Goal: Task Accomplishment & Management: Use online tool/utility

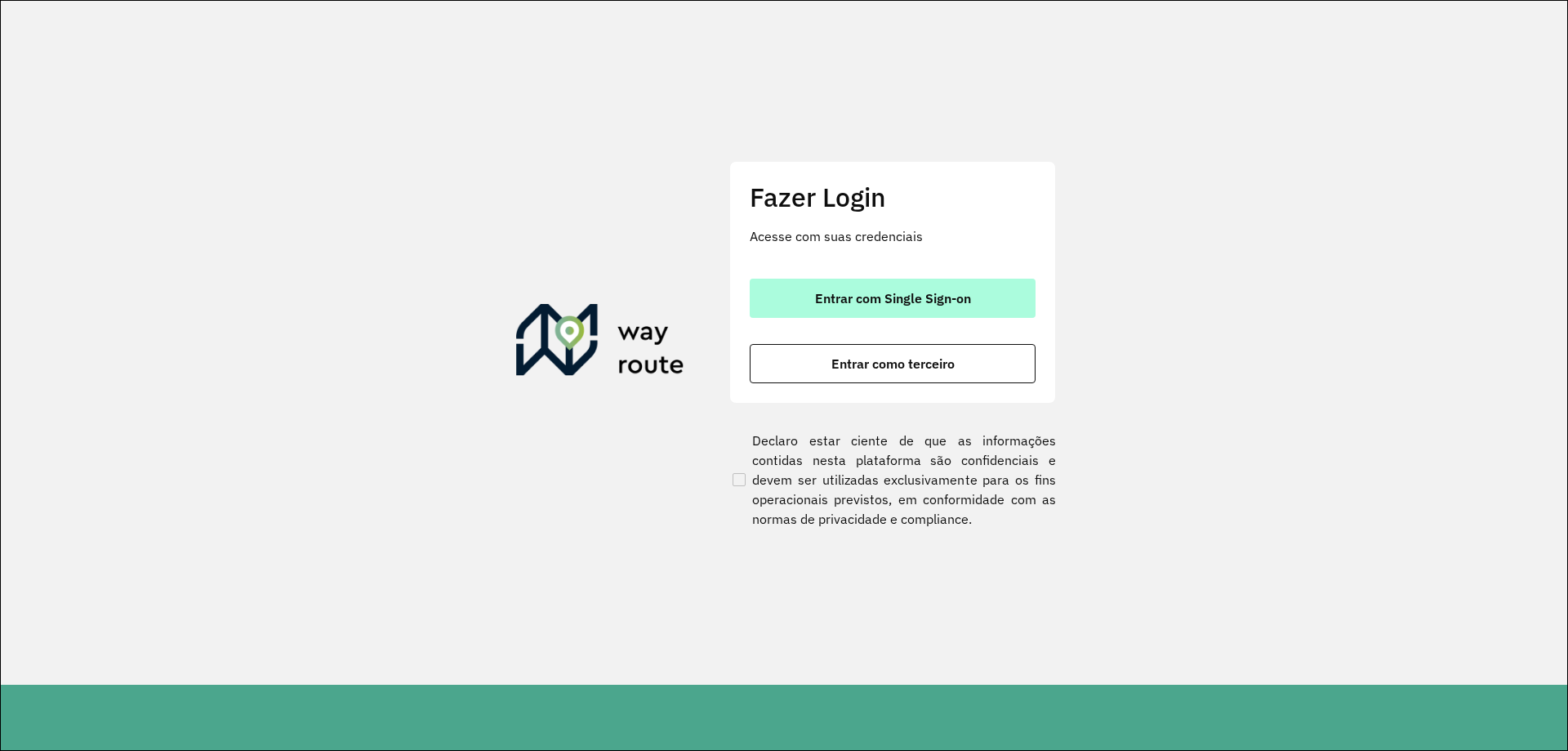
click at [811, 304] on button "Entrar com Single Sign-on" at bounding box center [893, 298] width 286 height 39
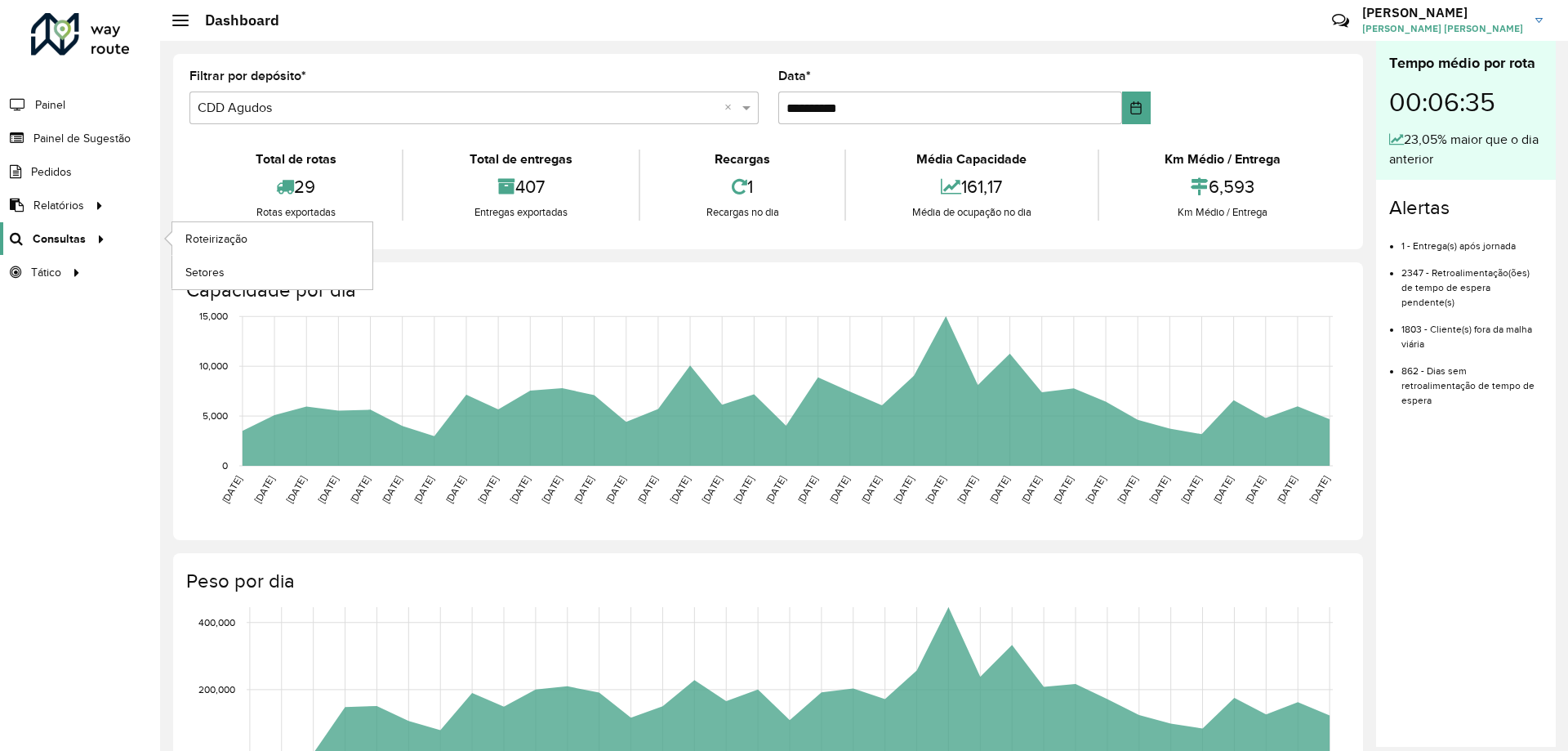
click at [59, 244] on span "Consultas" at bounding box center [59, 239] width 53 height 17
click at [208, 225] on link "Roteirização" at bounding box center [272, 238] width 200 height 33
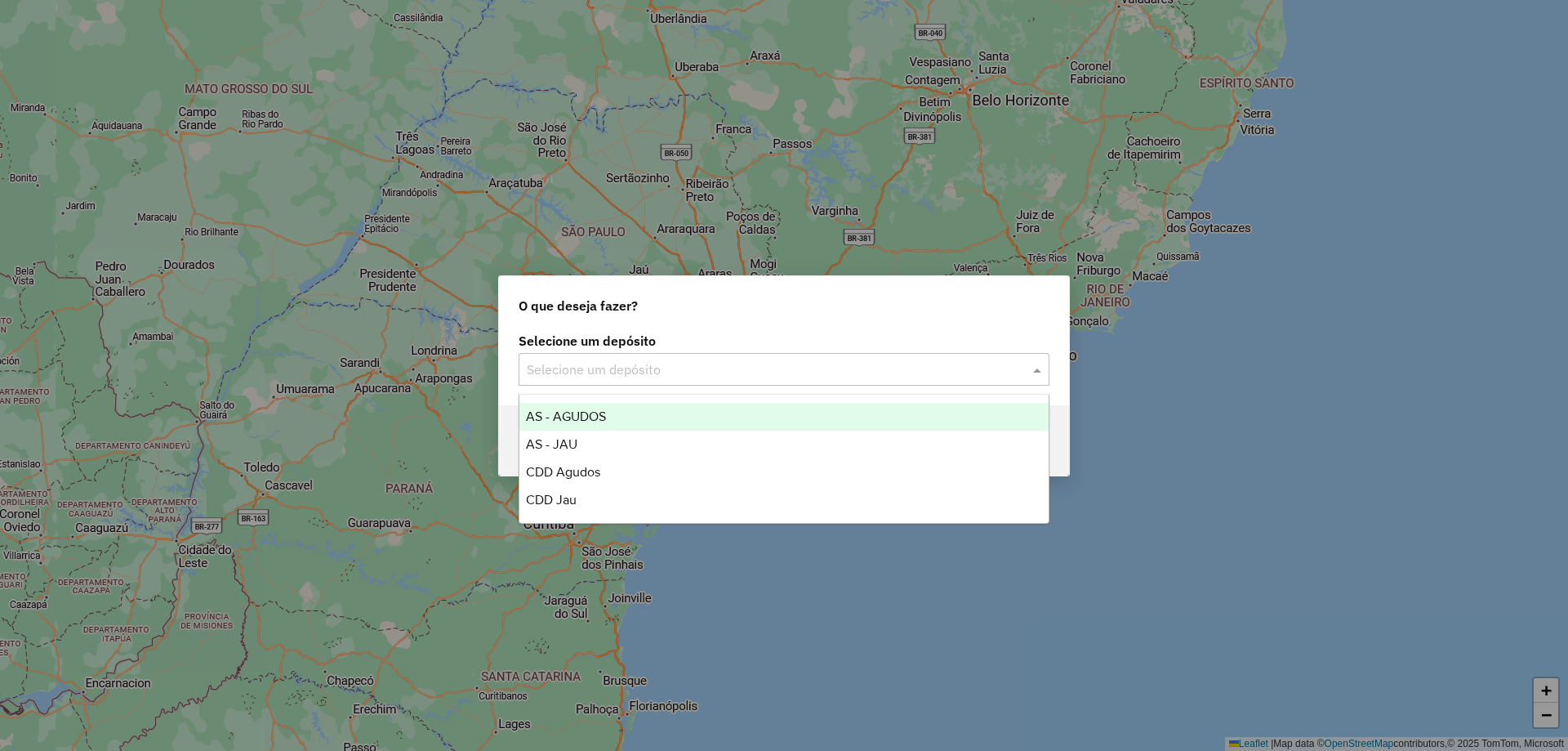
click at [736, 379] on div "Selecione um depósito" at bounding box center [784, 369] width 530 height 33
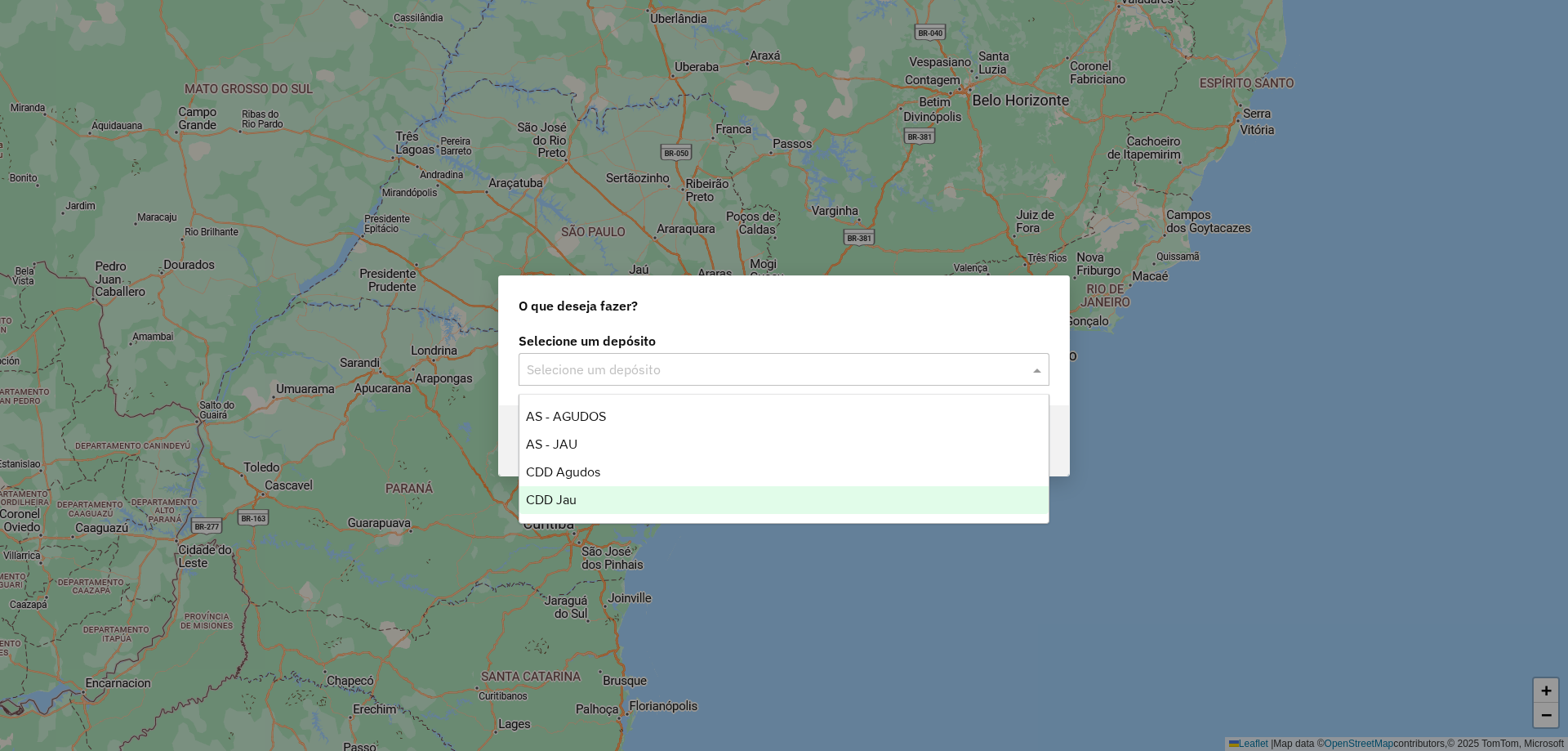
click at [578, 494] on div "CDD Jau" at bounding box center [784, 500] width 530 height 28
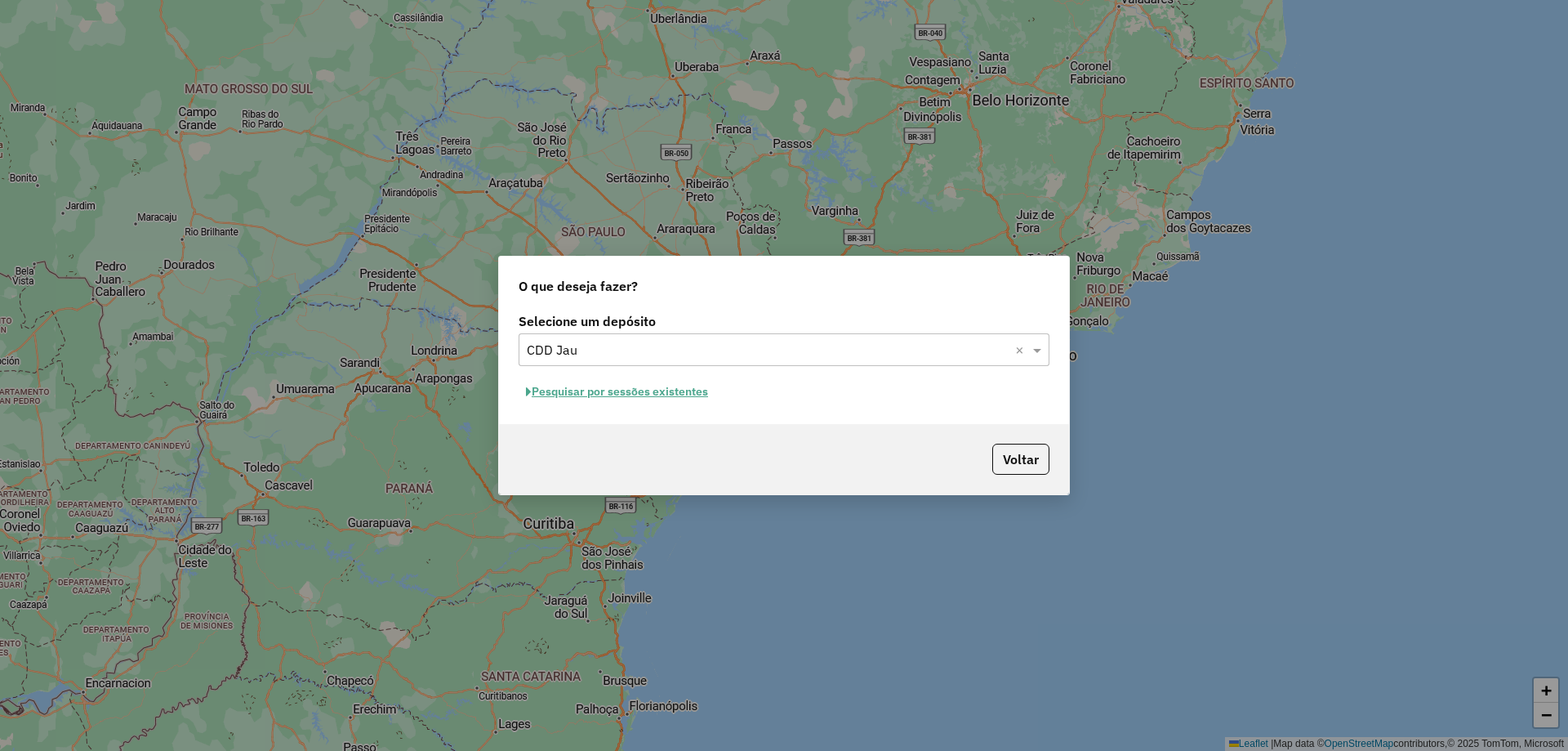
click at [660, 396] on button "Pesquisar por sessões existentes" at bounding box center [617, 391] width 197 height 25
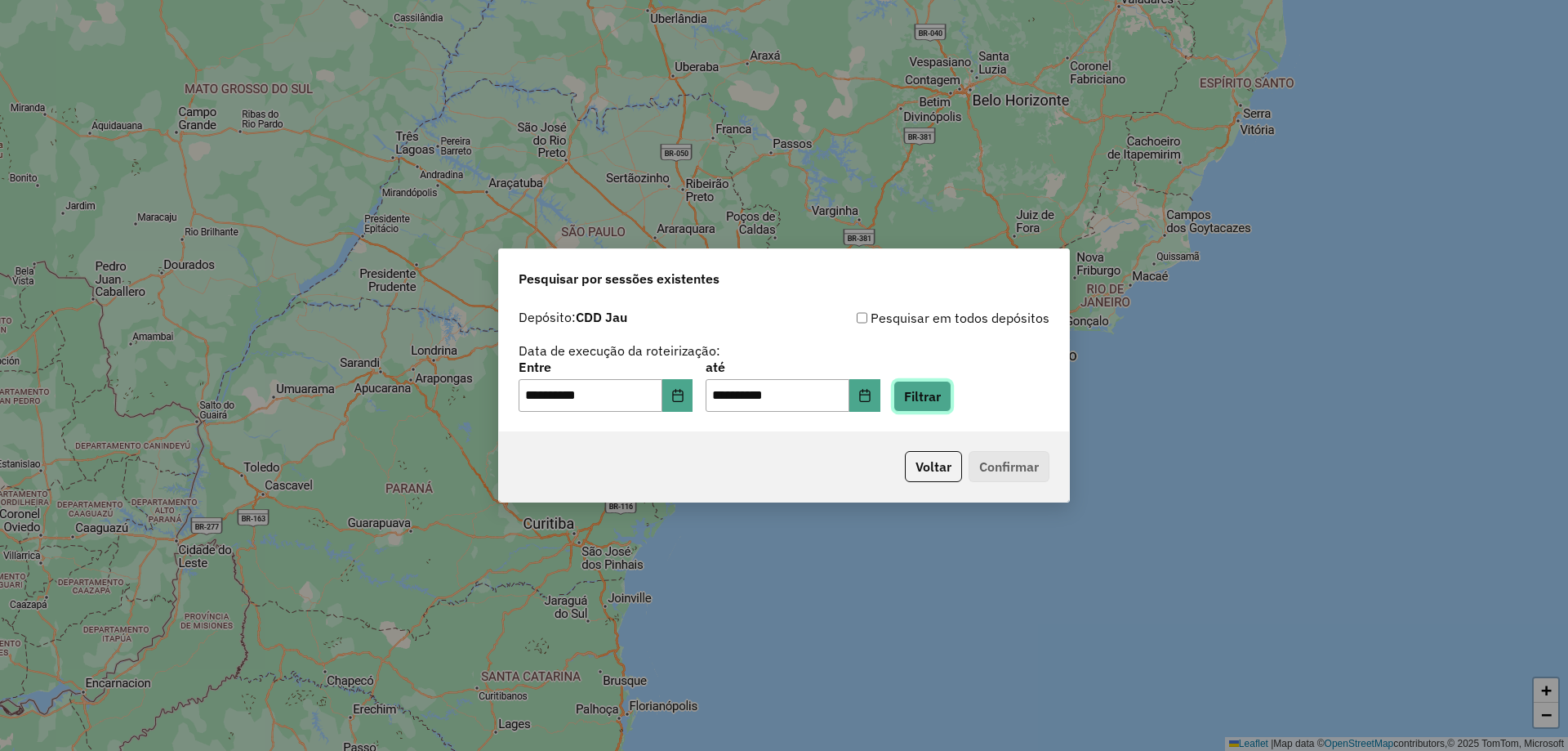
drag, startPoint x: 951, startPoint y: 400, endPoint x: 867, endPoint y: 425, distance: 87.6
click at [950, 400] on button "Filtrar" at bounding box center [922, 396] width 58 height 31
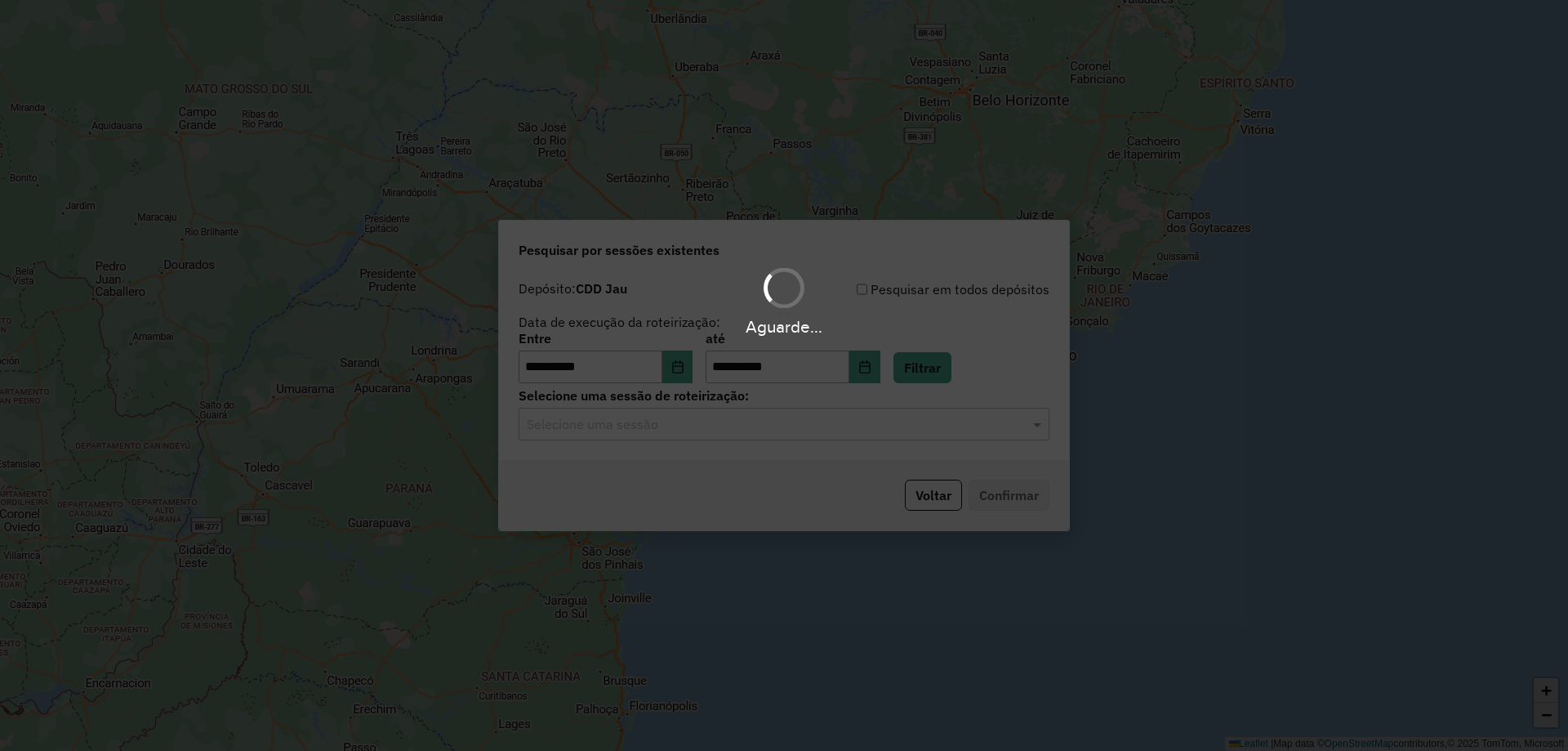
click at [681, 417] on hb-app "**********" at bounding box center [784, 376] width 1568 height 751
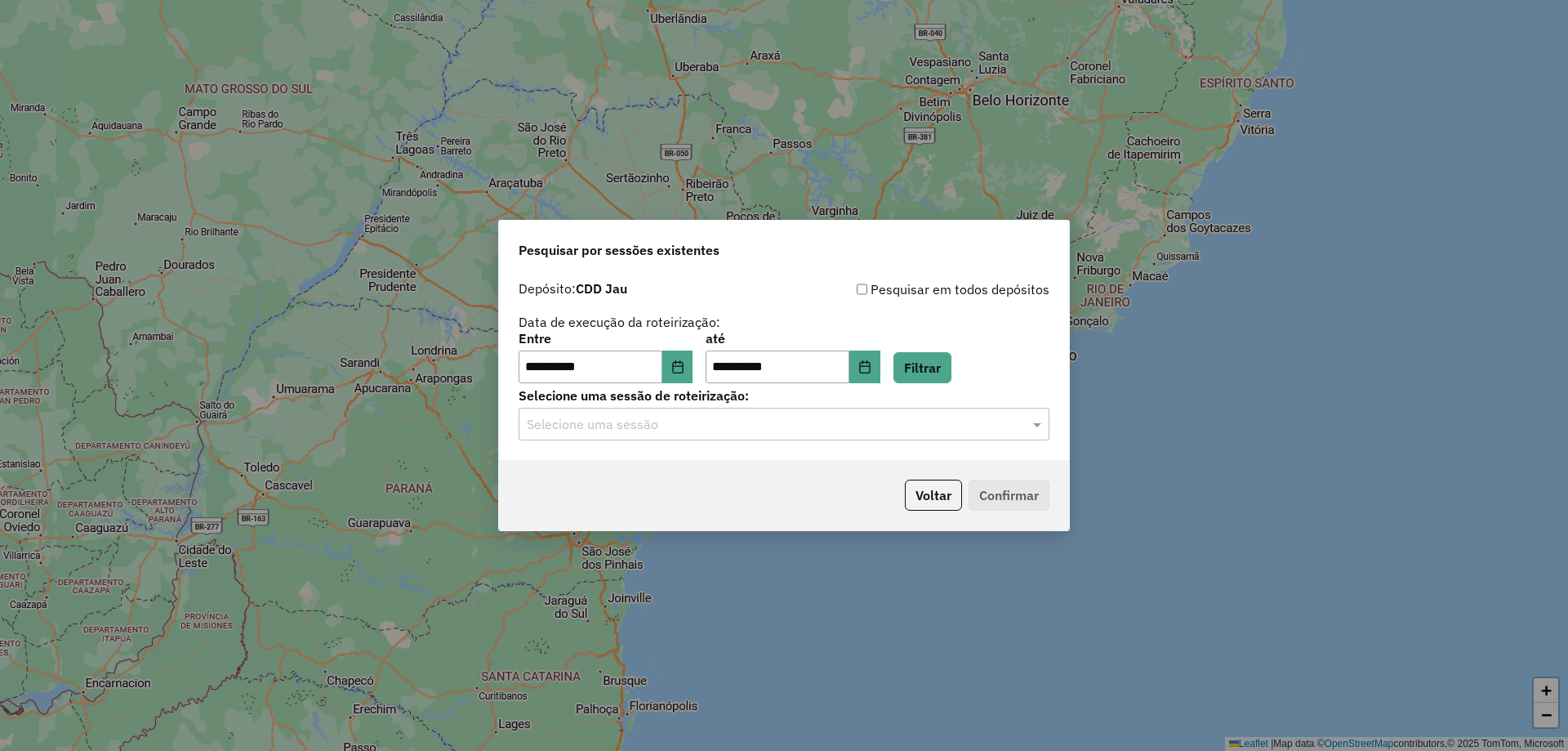
click at [672, 424] on input "text" at bounding box center [768, 424] width 482 height 19
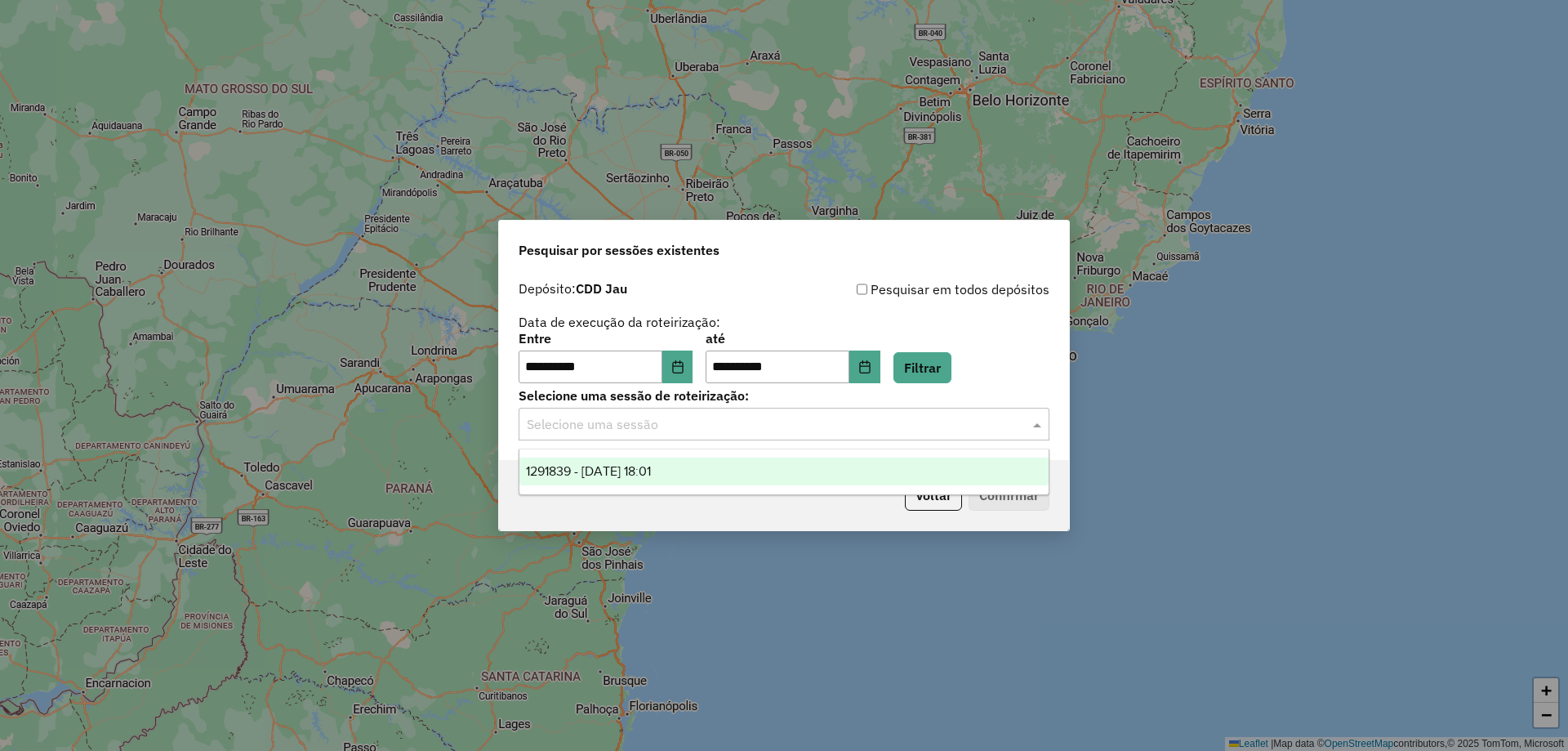
click at [645, 464] on span "1291839 - 10/10/2025 18:01" at bounding box center [588, 471] width 125 height 14
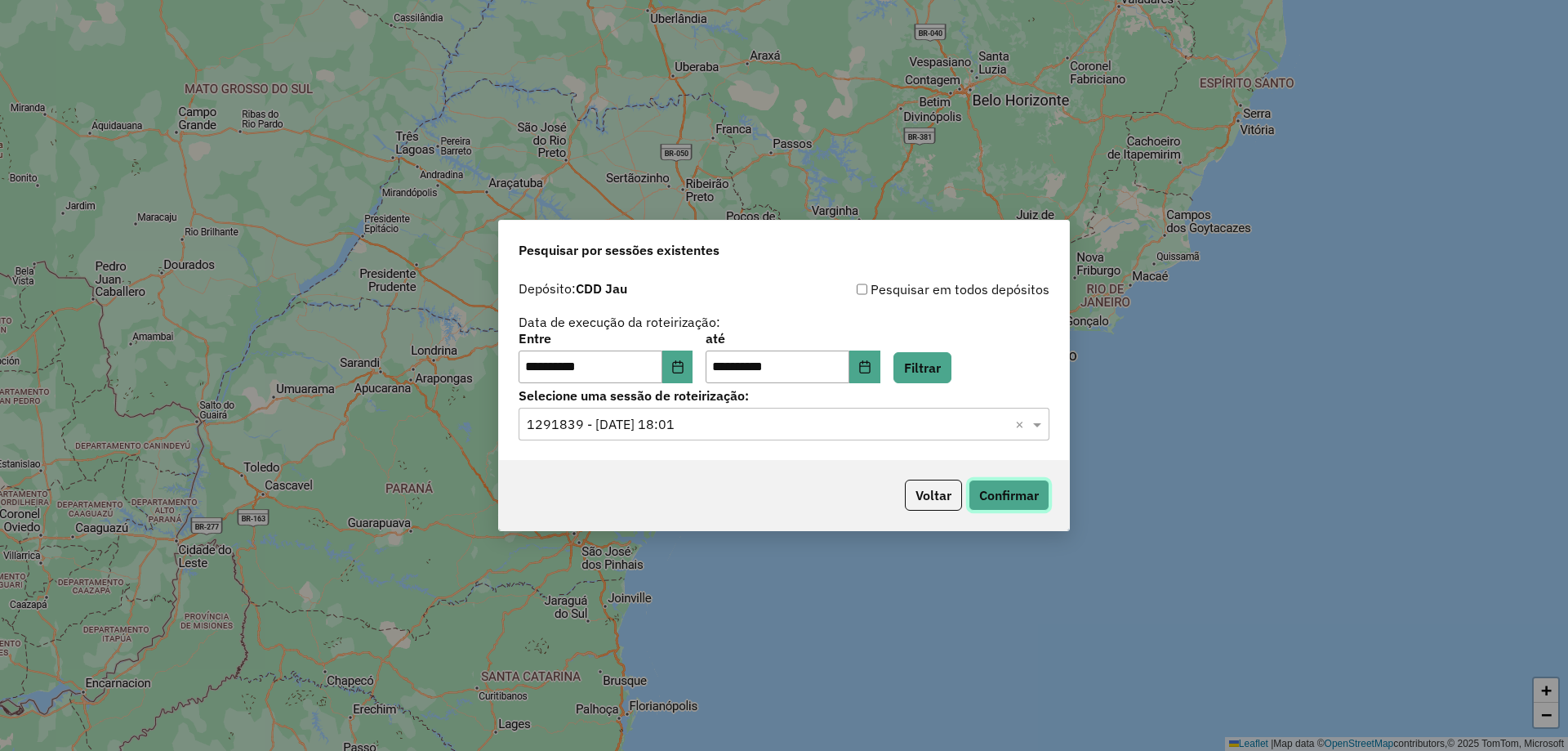
click at [983, 497] on button "Confirmar" at bounding box center [1009, 495] width 80 height 31
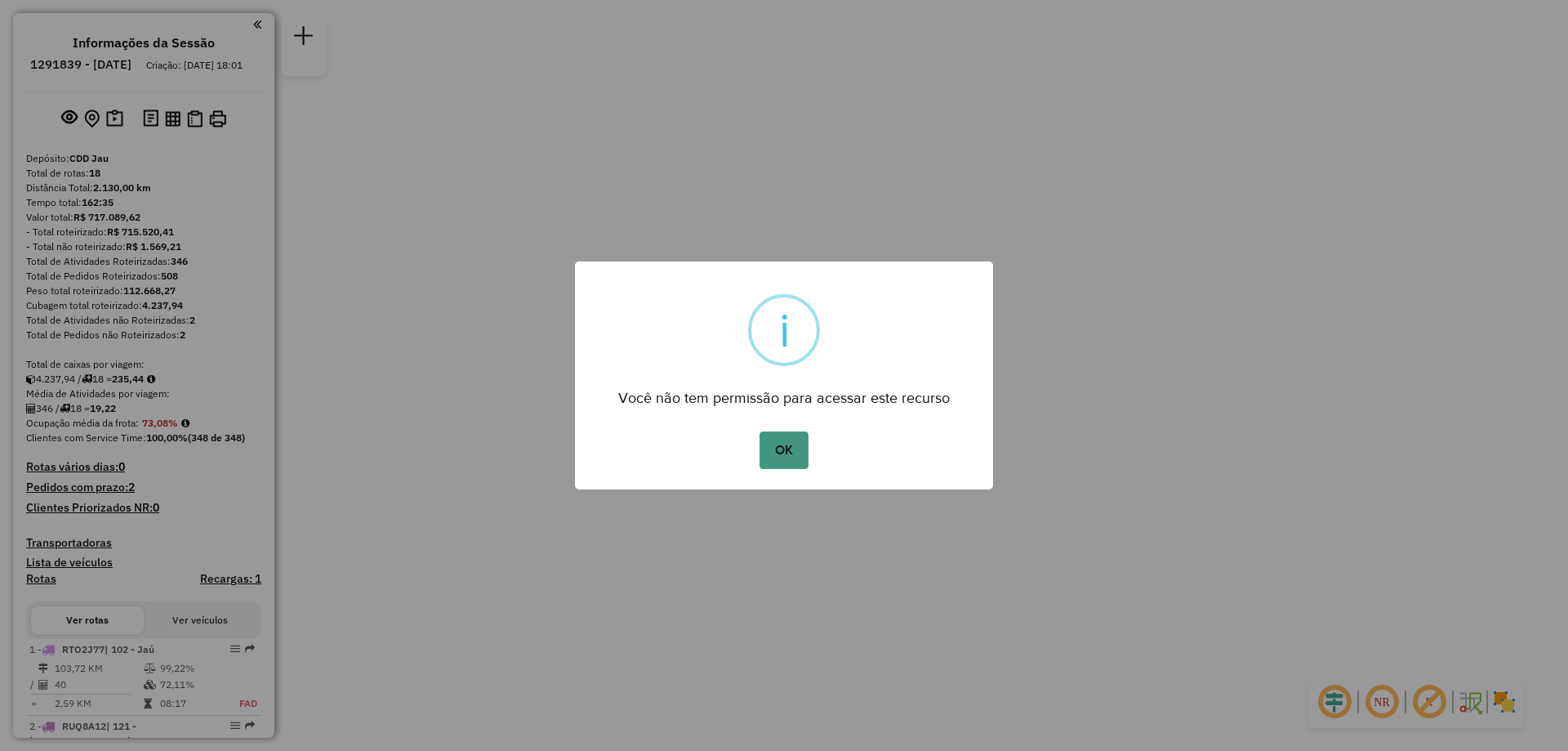
click at [785, 454] on button "OK" at bounding box center [784, 450] width 49 height 38
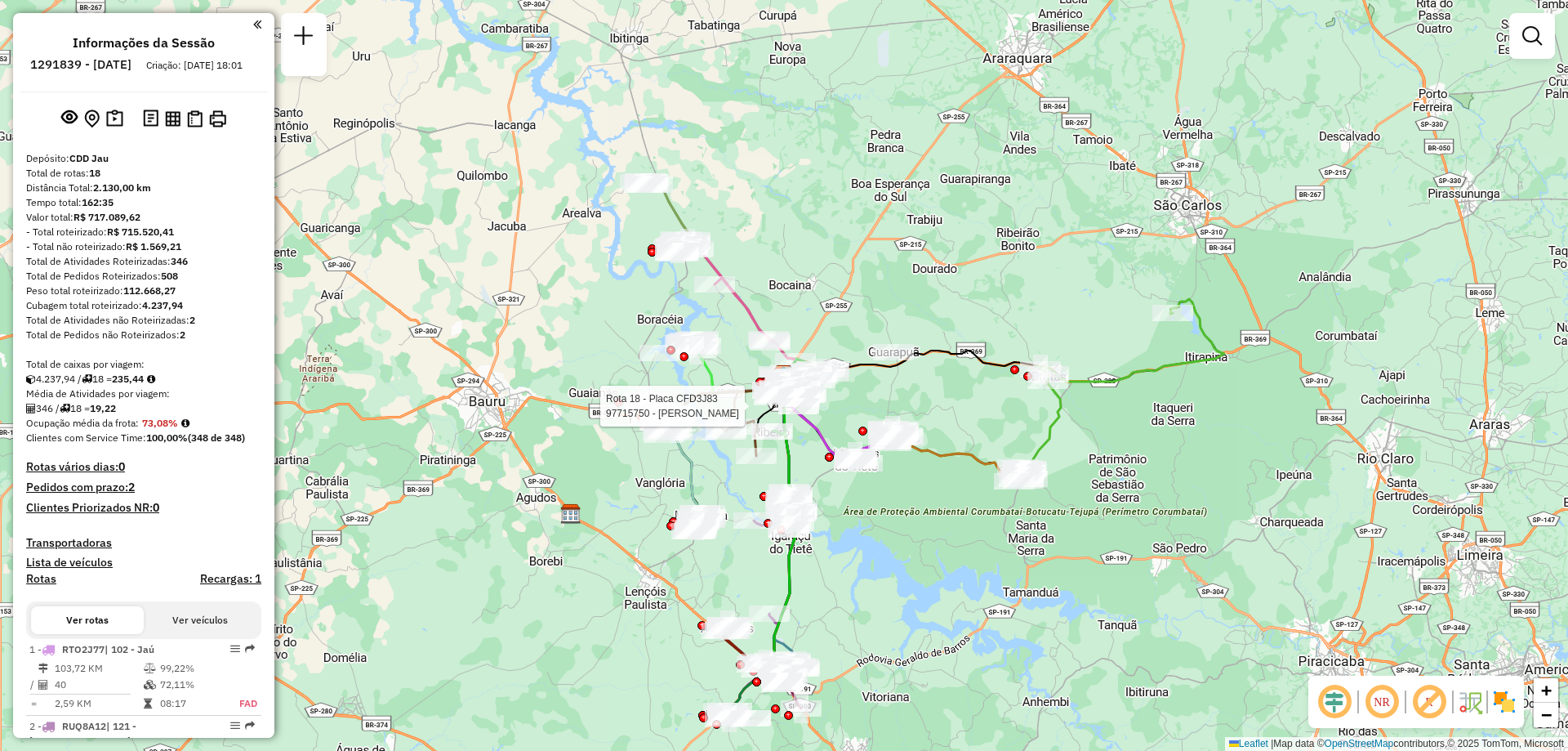
select select "**********"
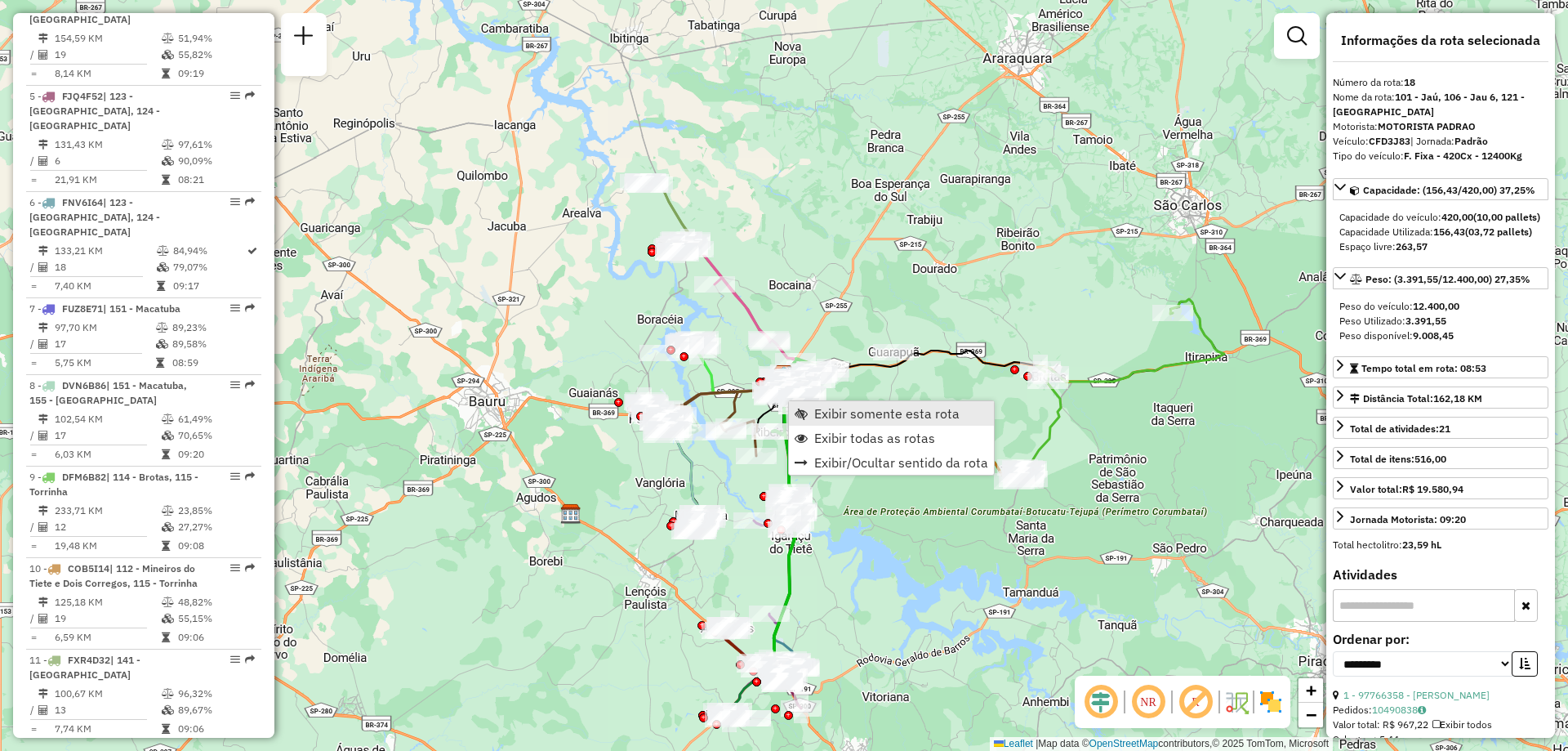
scroll to position [1789, 0]
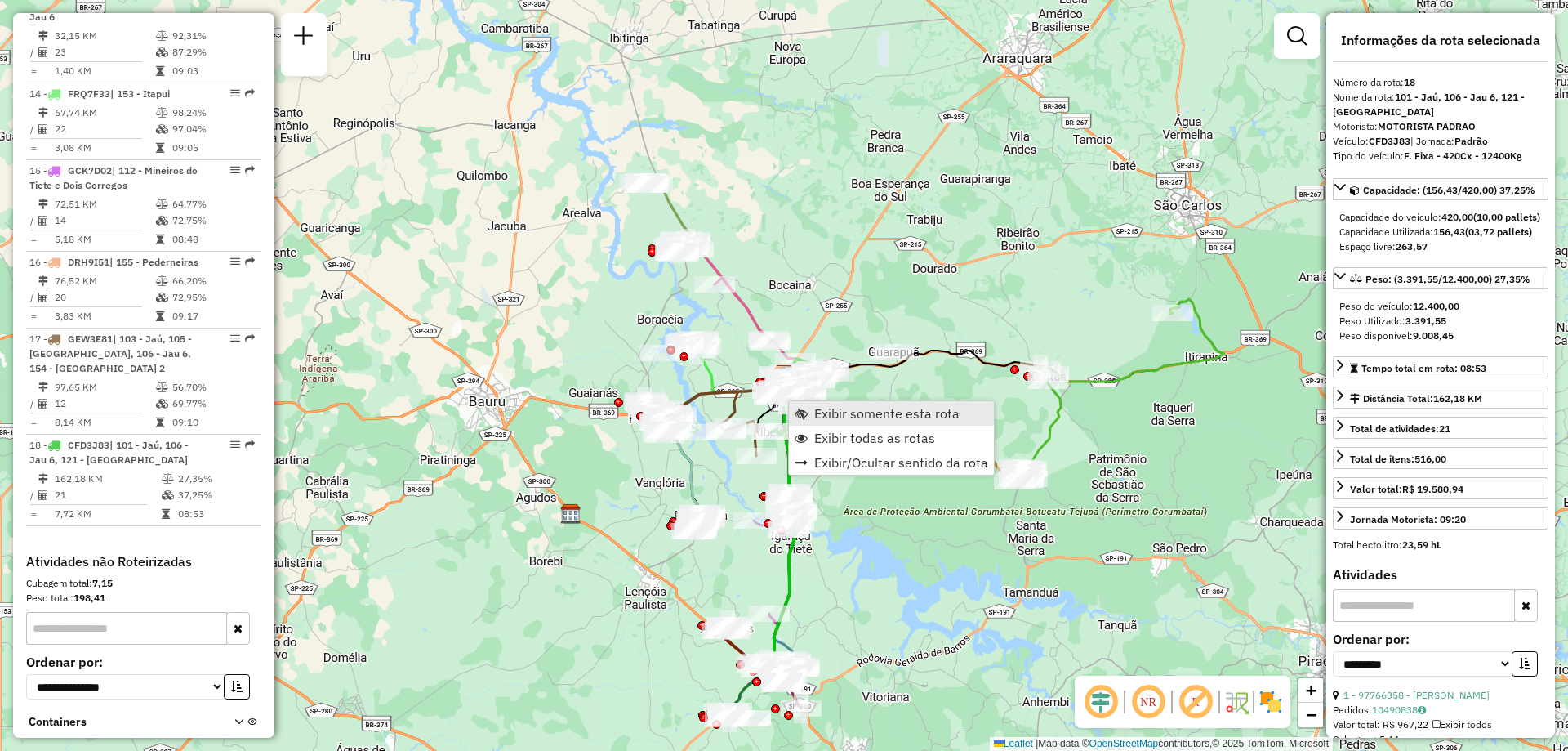
click at [838, 409] on span "Exibir somente esta rota" at bounding box center [887, 413] width 145 height 13
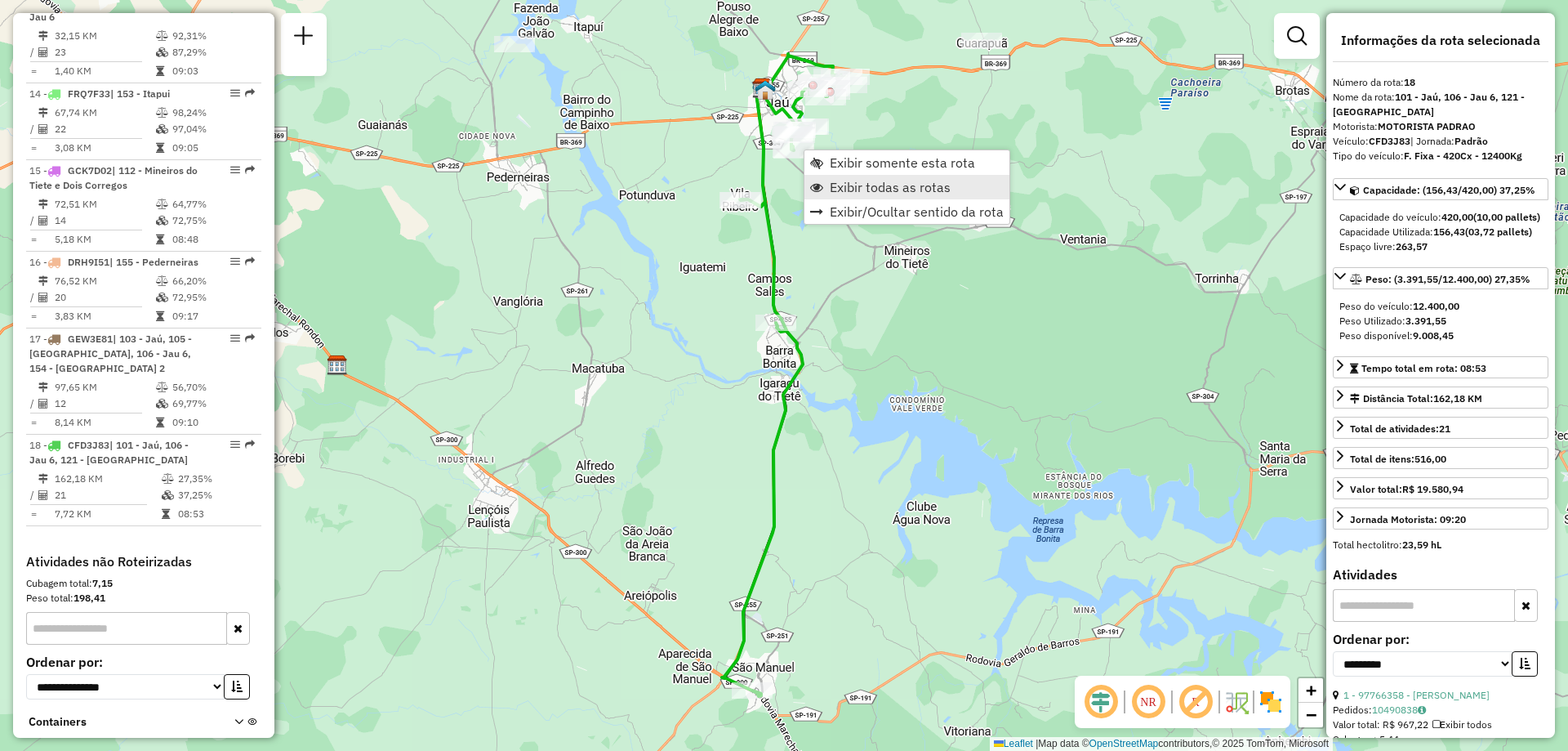
click at [839, 184] on span "Exibir todas as rotas" at bounding box center [890, 187] width 121 height 13
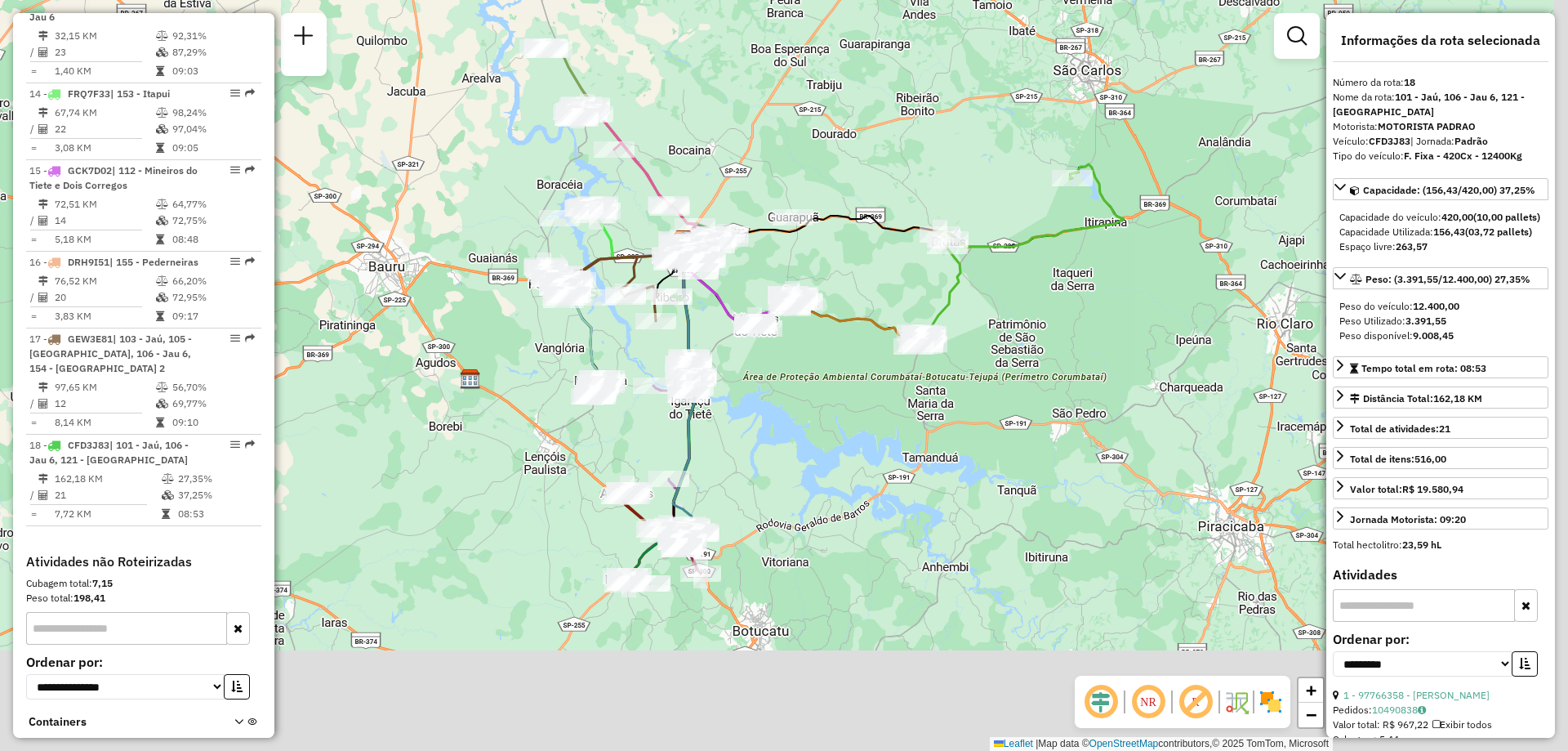
drag, startPoint x: 768, startPoint y: 574, endPoint x: 676, endPoint y: 438, distance: 164.2
click at [676, 438] on div "Janela de atendimento Grade de atendimento Capacidade Transportadoras Veículos …" at bounding box center [784, 376] width 1568 height 751
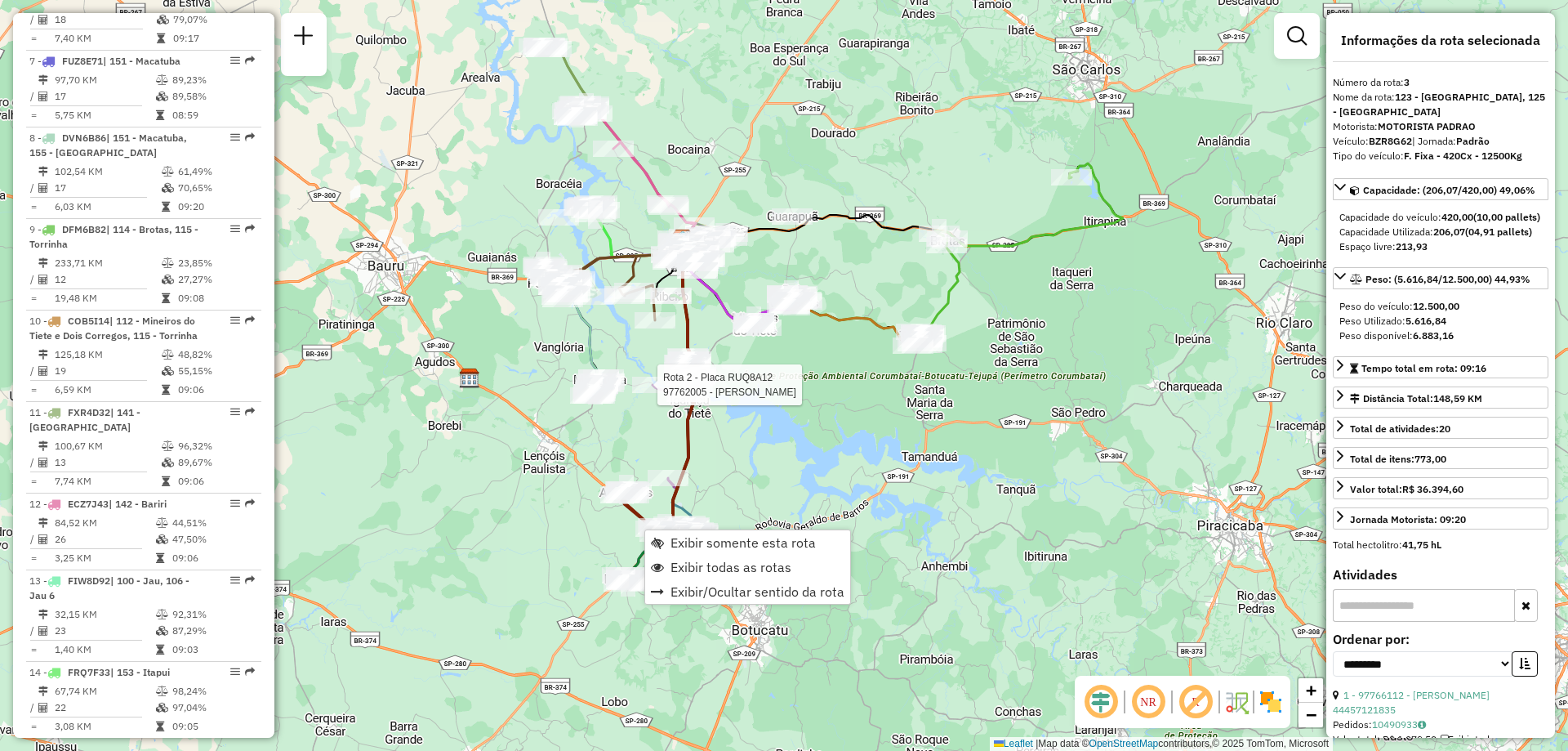
scroll to position [823, 0]
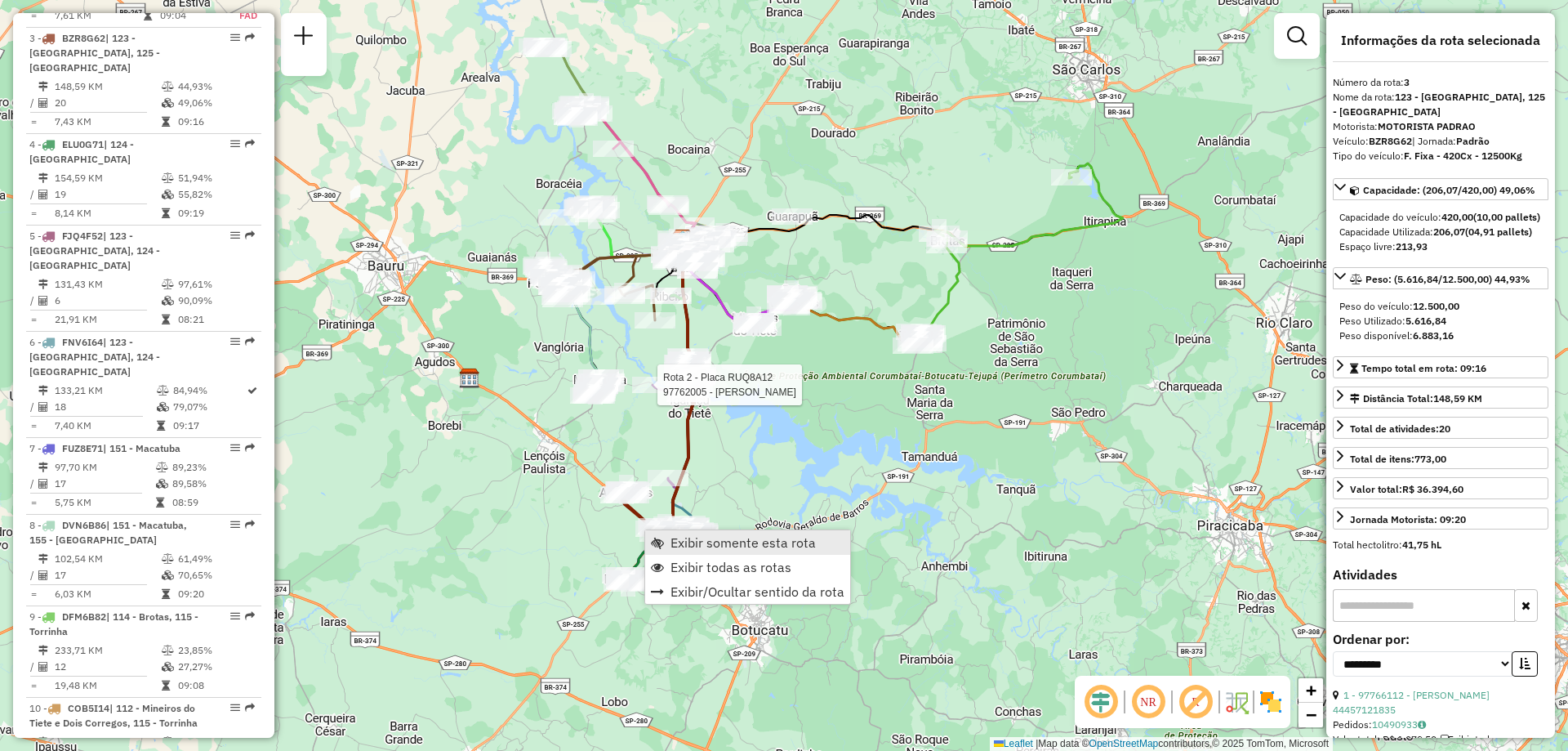
click at [690, 537] on span "Exibir somente esta rota" at bounding box center [743, 542] width 145 height 13
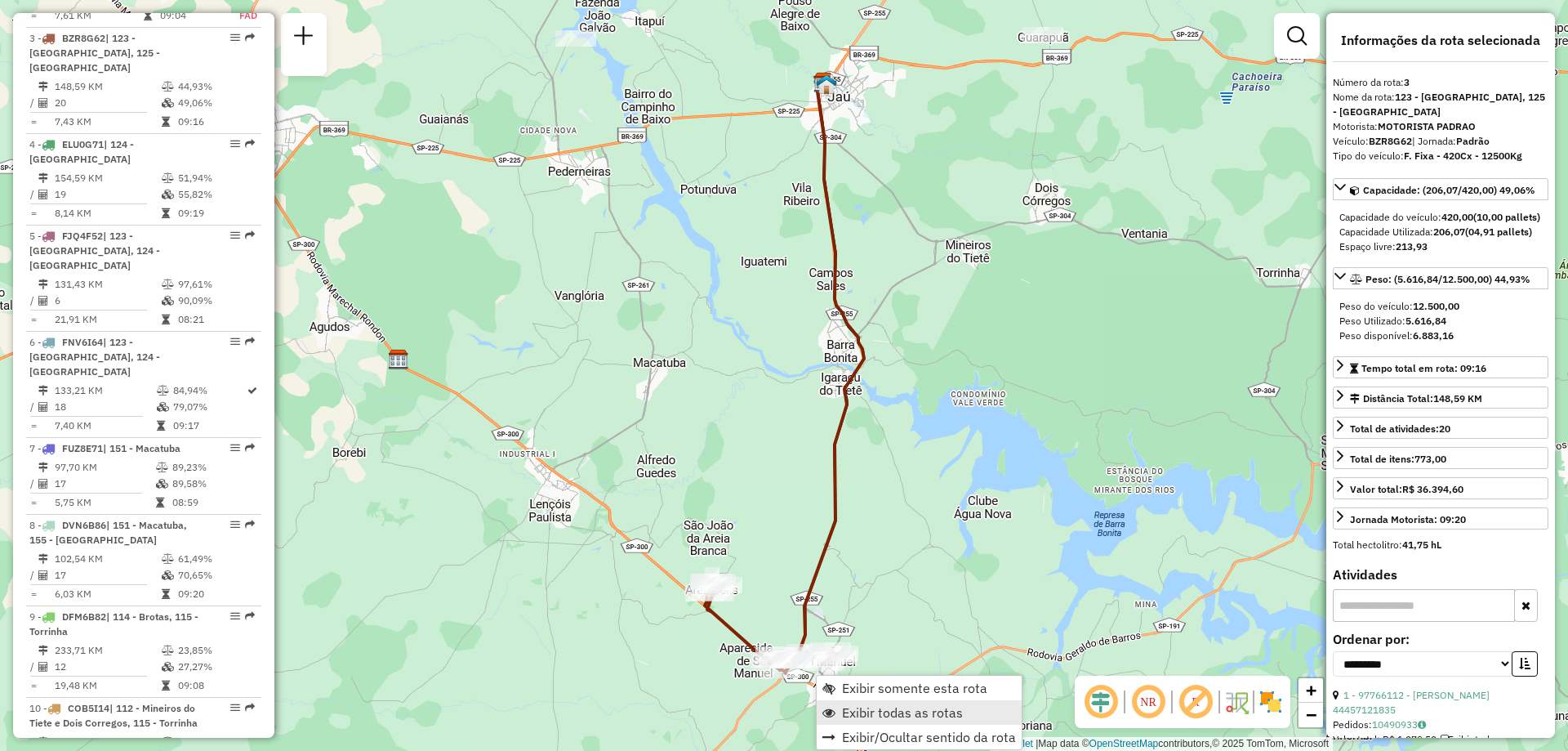
click at [874, 706] on span "Exibir todas as rotas" at bounding box center [903, 712] width 121 height 13
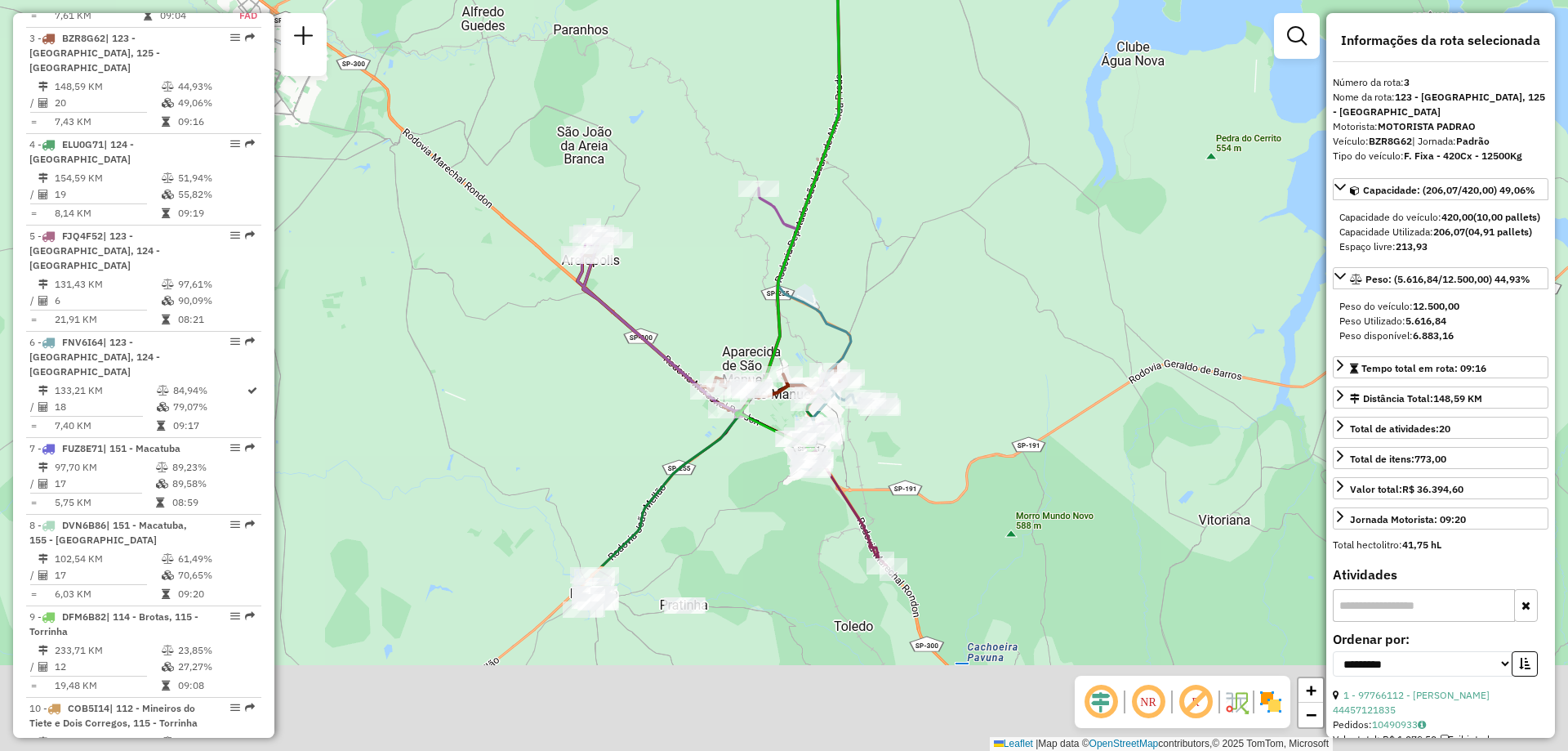
drag, startPoint x: 909, startPoint y: 598, endPoint x: 927, endPoint y: 311, distance: 287.6
click at [929, 311] on div "Janela de atendimento Grade de atendimento Capacidade Transportadoras Veículos …" at bounding box center [784, 376] width 1568 height 751
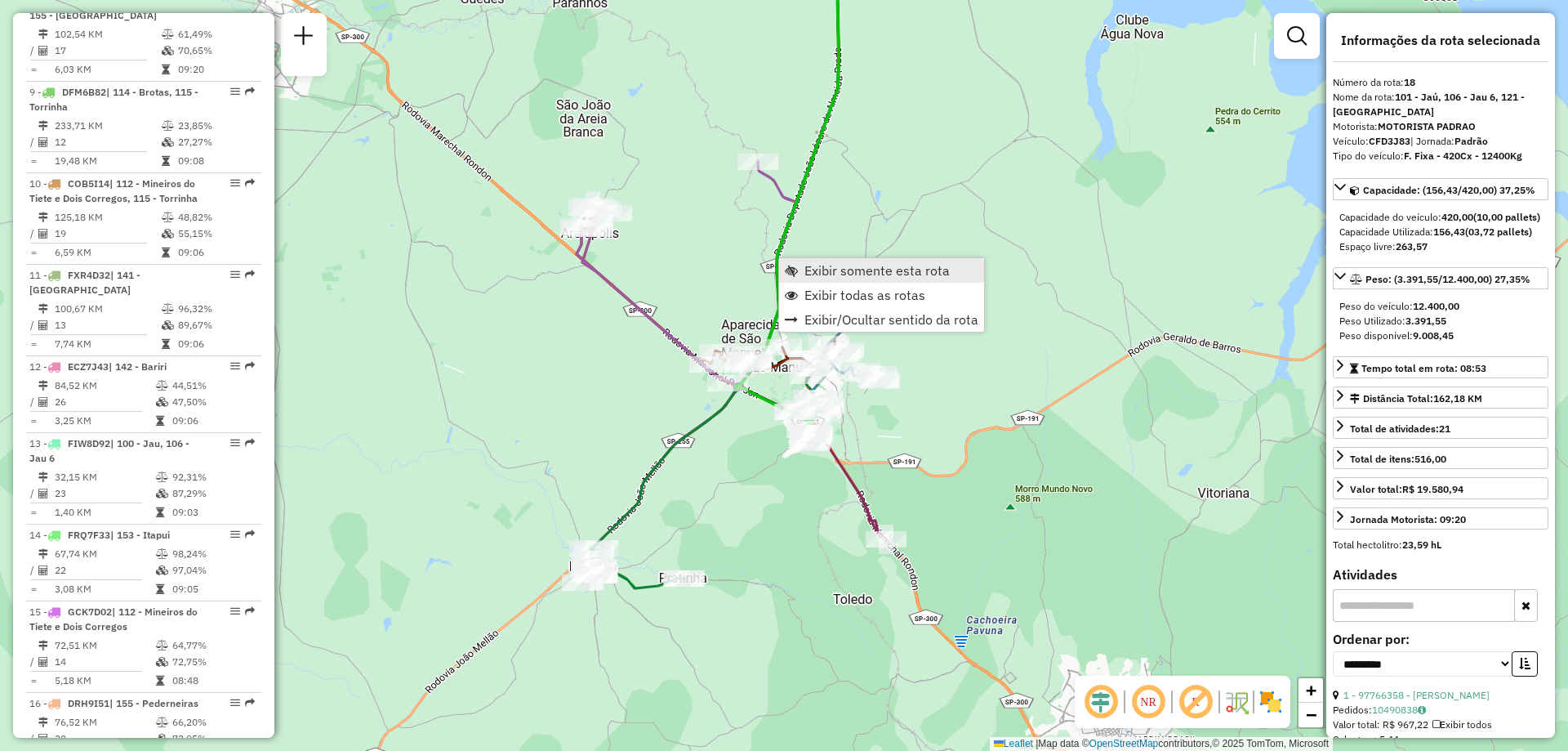
scroll to position [1789, 0]
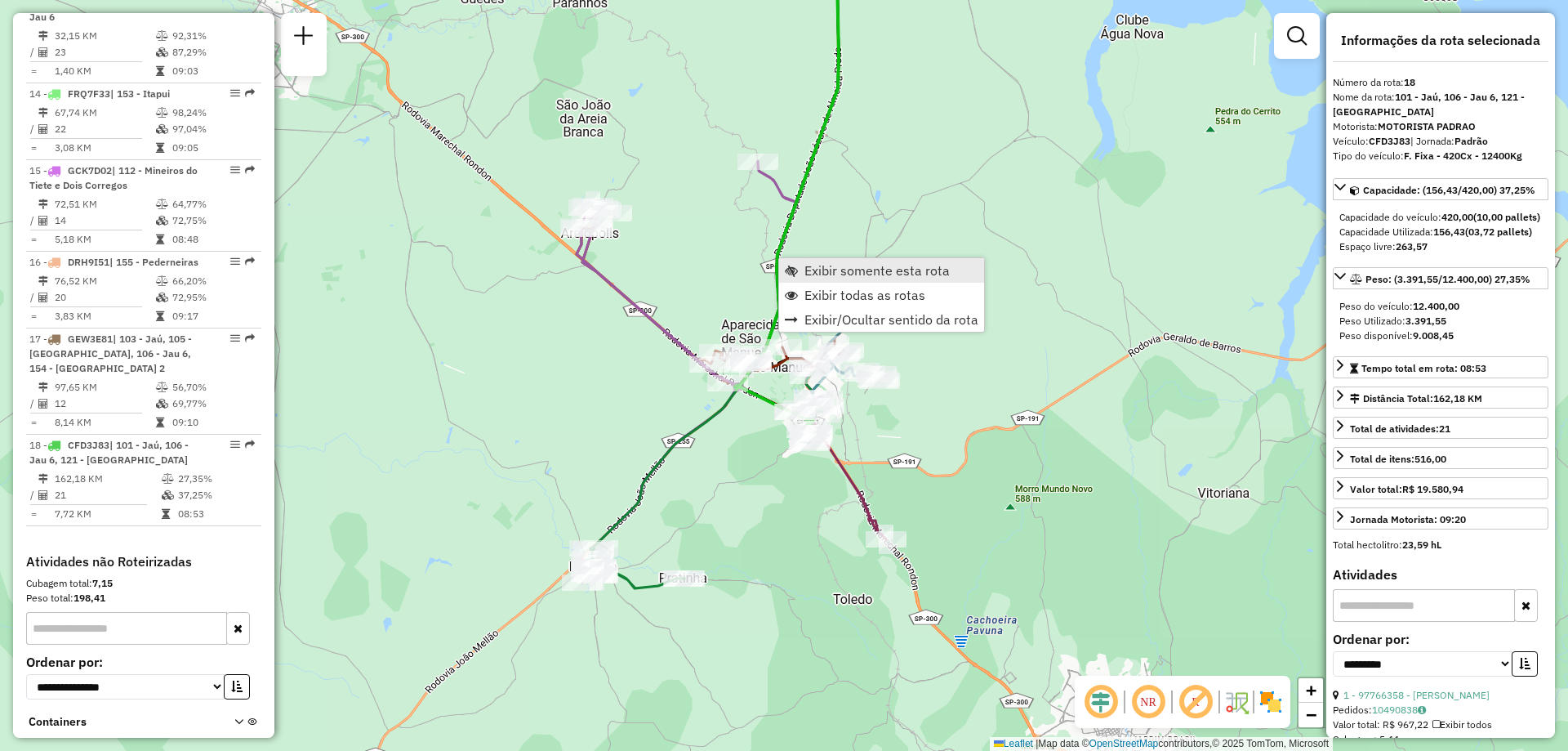
click at [824, 278] on link "Exibir somente esta rota" at bounding box center [882, 270] width 205 height 24
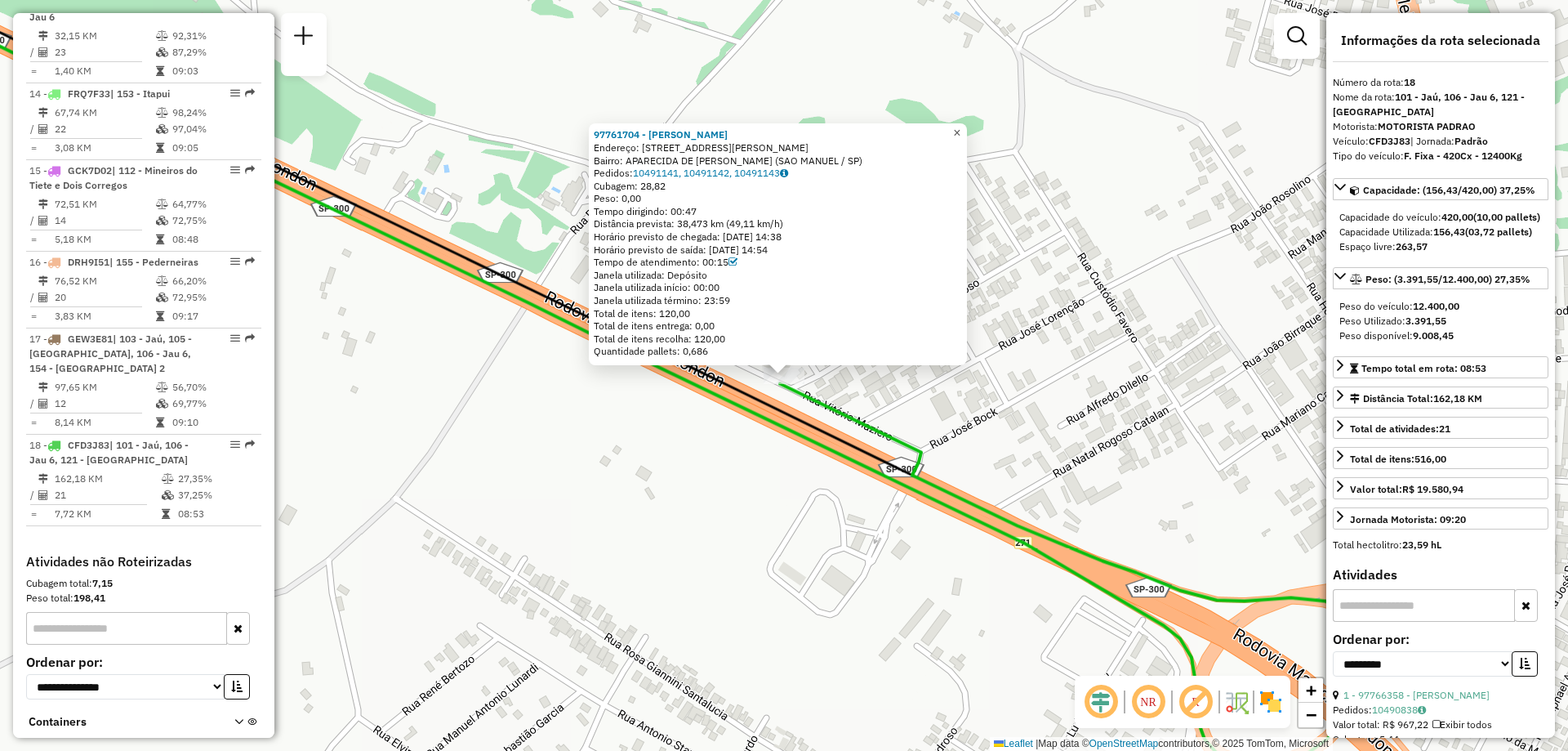
click at [960, 126] on span "×" at bounding box center [956, 132] width 8 height 14
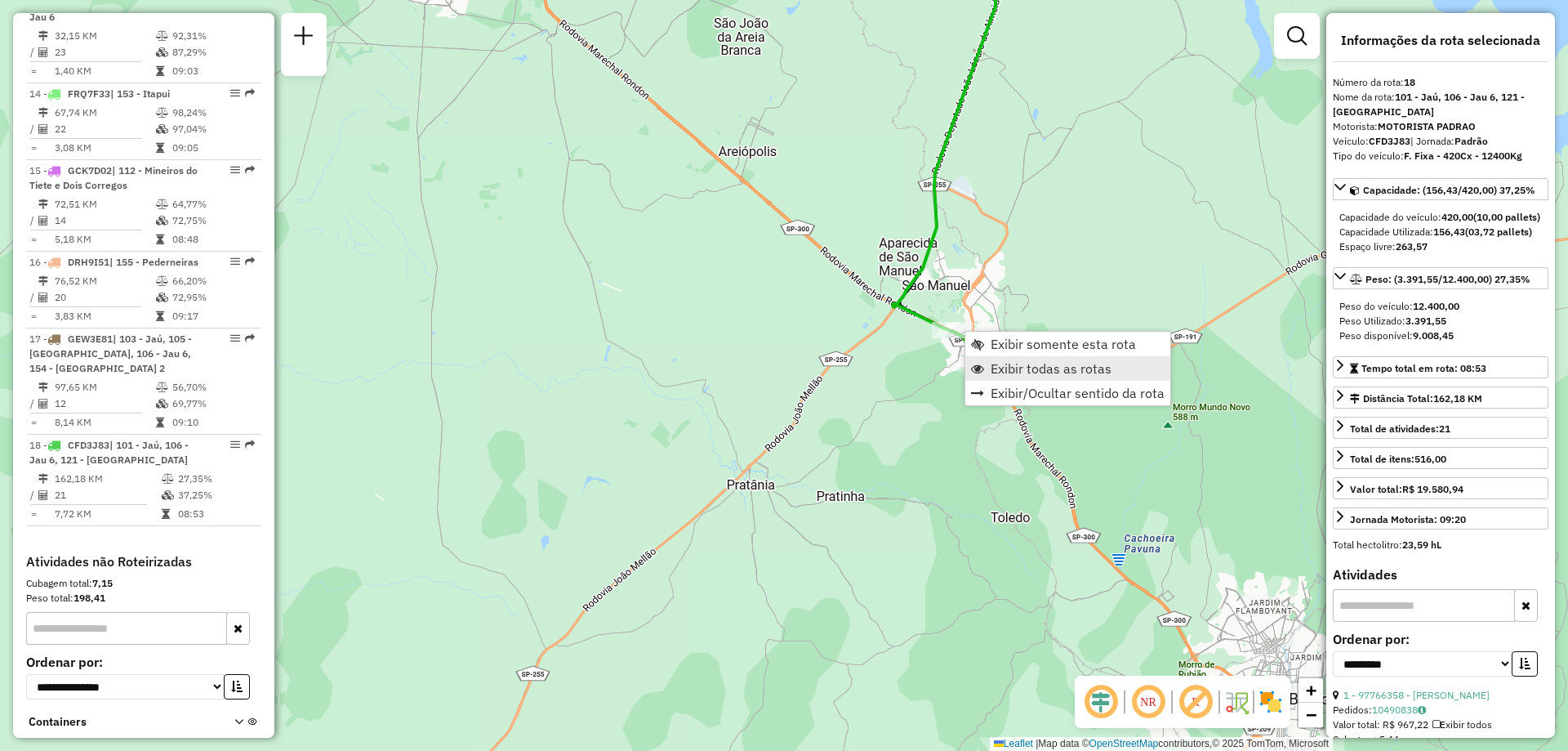
click at [1040, 367] on span "Exibir todas as rotas" at bounding box center [1051, 369] width 121 height 13
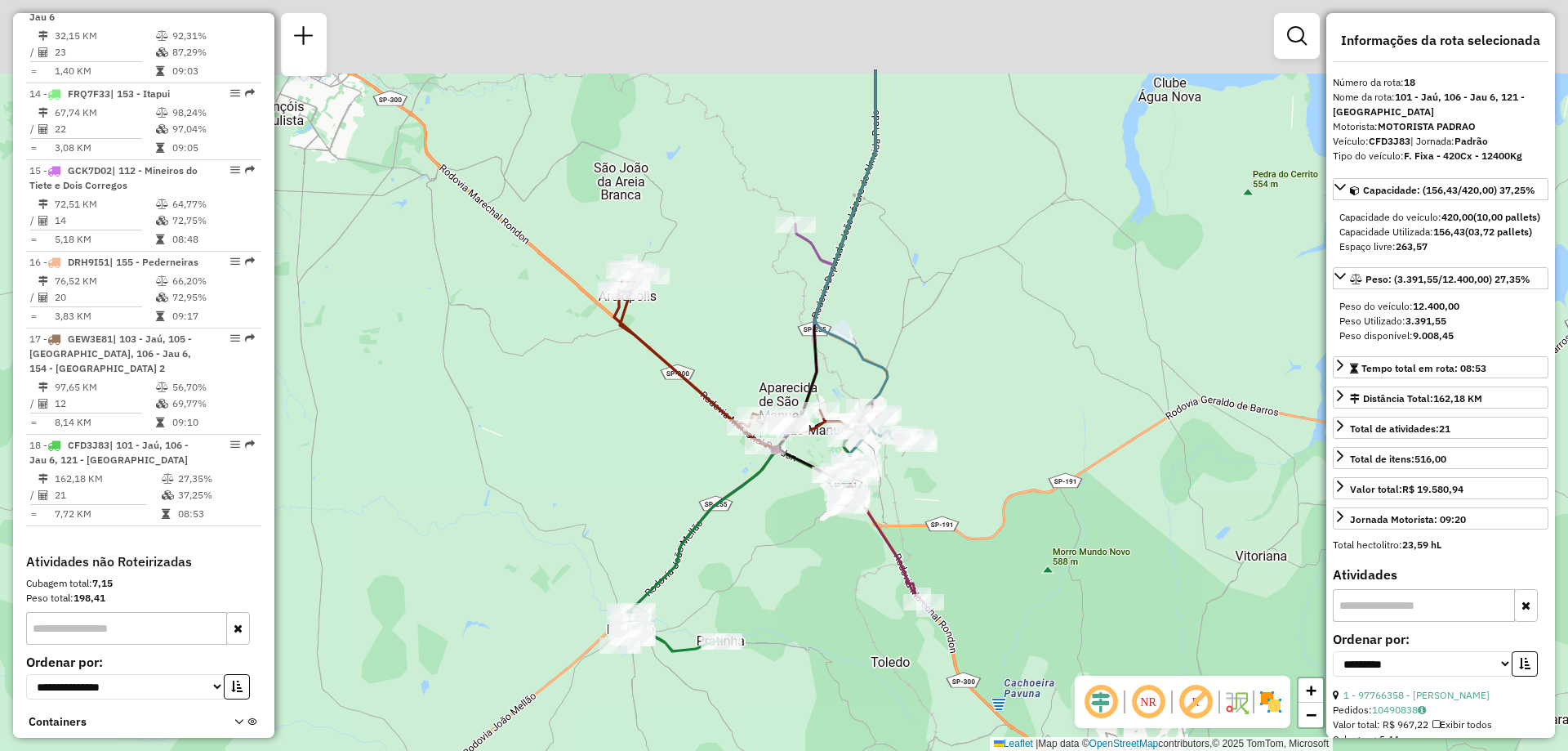
drag, startPoint x: 1027, startPoint y: 280, endPoint x: 607, endPoint y: 610, distance: 534.1
click at [607, 610] on div "Rota 6 - Placa FNV6I64 97760396 - [PERSON_NAME] Rota 6 - Placa FNV6I64 97785181…" at bounding box center [784, 376] width 1568 height 751
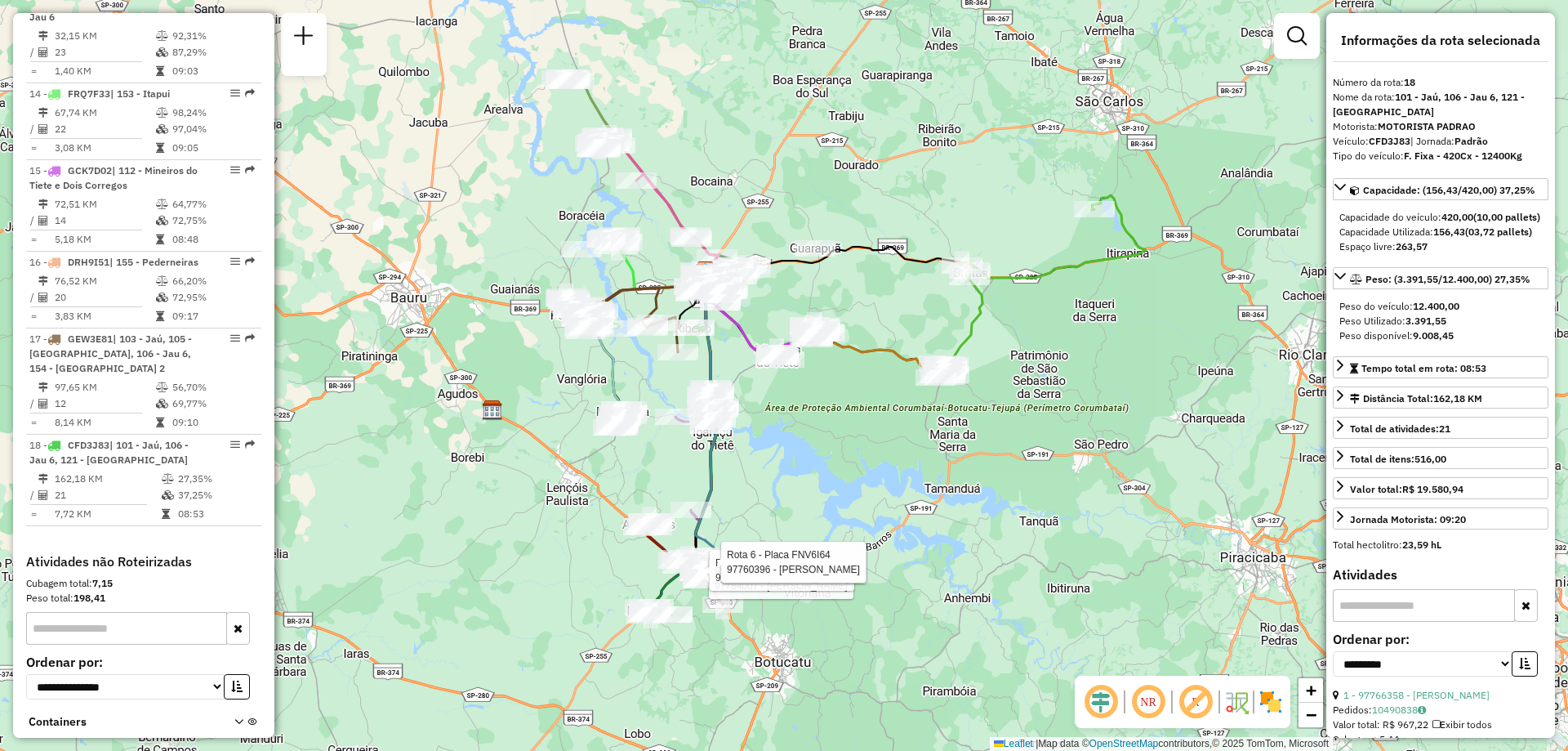
drag, startPoint x: 710, startPoint y: 396, endPoint x: 822, endPoint y: 417, distance: 114.0
click at [822, 417] on div "Rota 5 - Placa FJQ4F52 97784007 - [PERSON_NAME] BENE Rota 4 - Placa ELU0G71 977…" at bounding box center [784, 376] width 1568 height 751
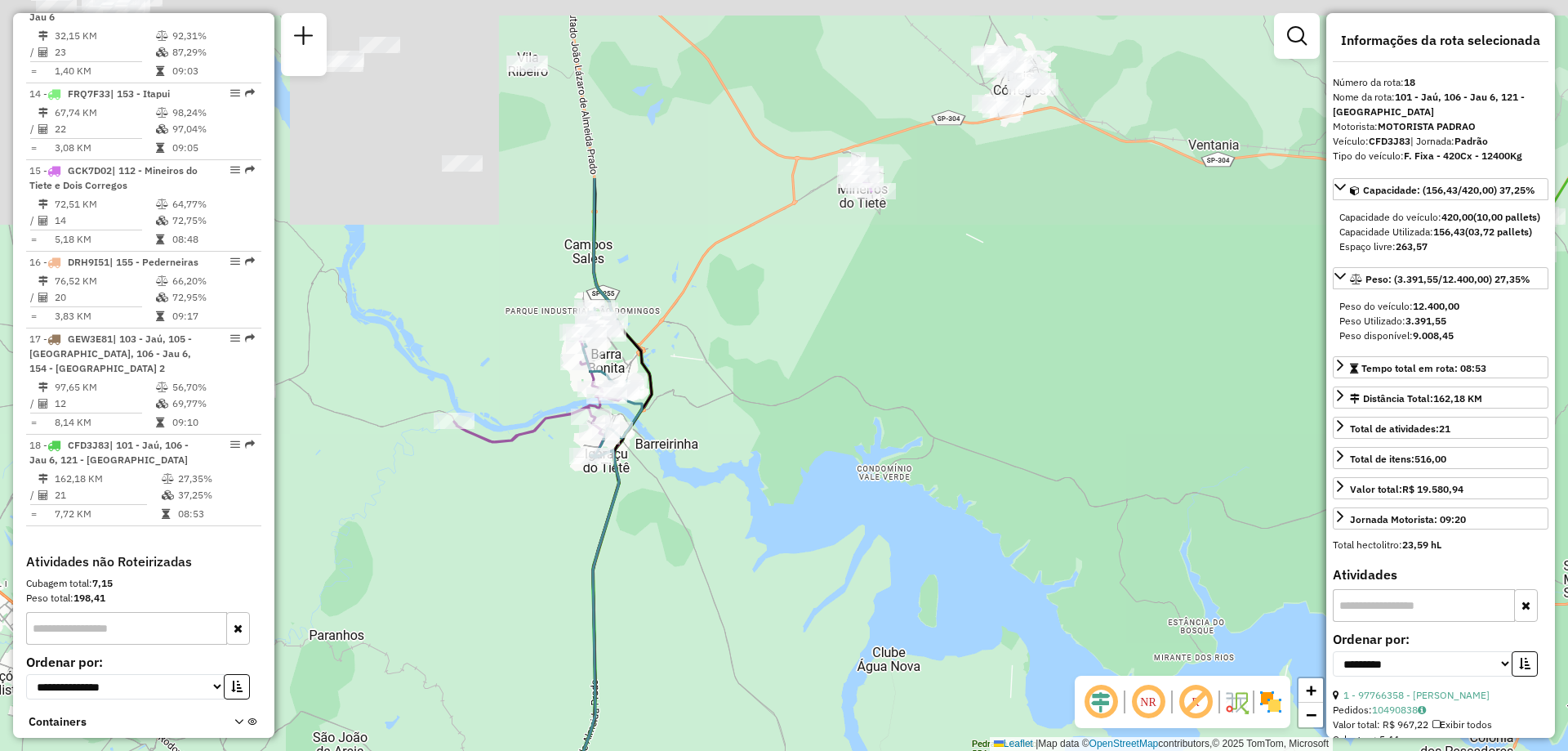
drag, startPoint x: 521, startPoint y: 209, endPoint x: 553, endPoint y: 497, distance: 289.8
click at [553, 497] on div "Rota 5 - Placa FJQ4F52 97784007 - [PERSON_NAME] BENE Rota 4 - Placa ELU0G71 977…" at bounding box center [784, 376] width 1568 height 751
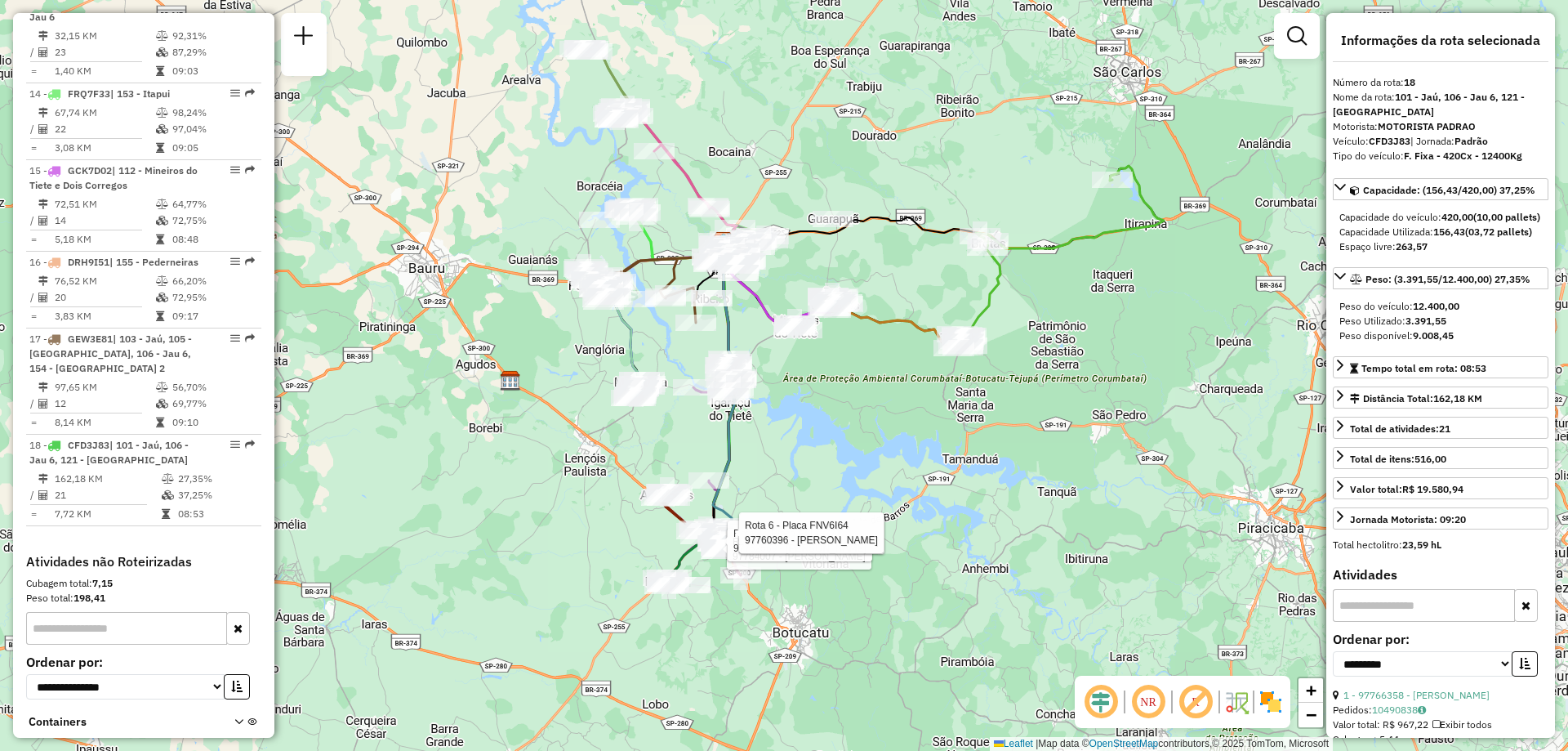
click at [856, 343] on div "Rota 5 - Placa FJQ4F52 97784007 - [PERSON_NAME] BENE Rota 4 - Placa ELU0G71 977…" at bounding box center [784, 376] width 1568 height 751
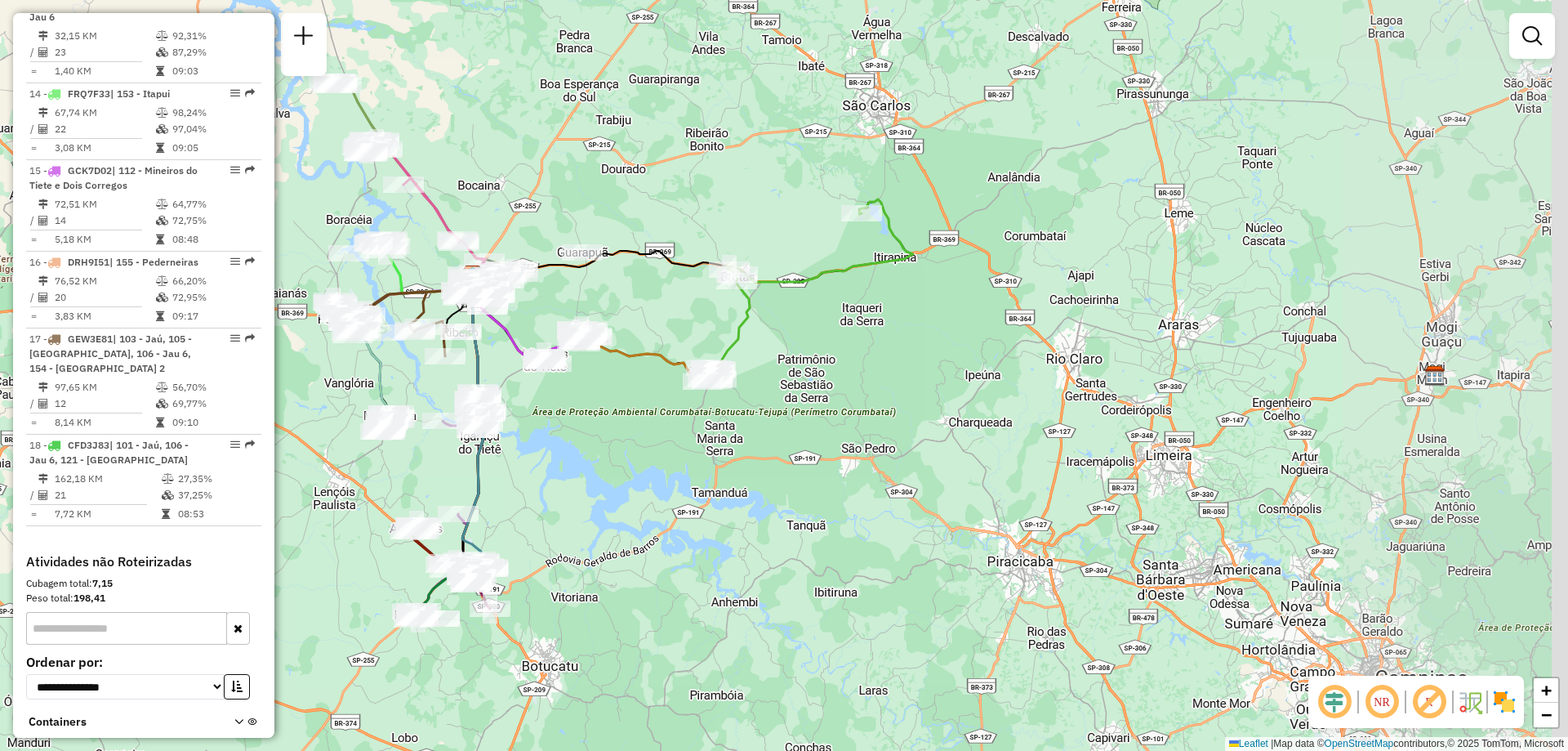
drag, startPoint x: 860, startPoint y: 446, endPoint x: 640, endPoint y: 480, distance: 222.6
click at [640, 480] on div "Janela de atendimento Grade de atendimento Capacidade Transportadoras Veículos …" at bounding box center [784, 376] width 1568 height 751
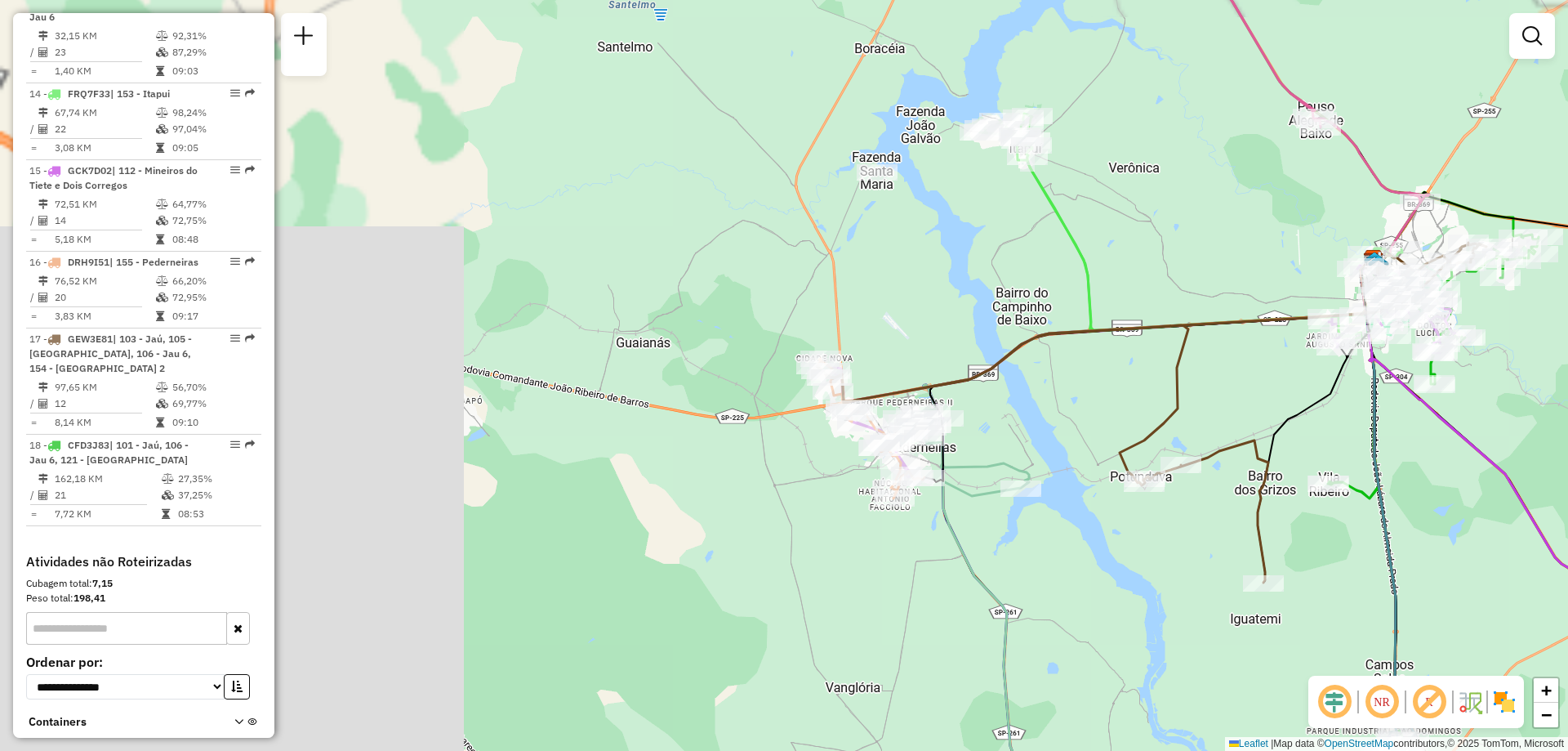
drag, startPoint x: 604, startPoint y: 298, endPoint x: 986, endPoint y: 298, distance: 382.0
click at [986, 298] on div "Janela de atendimento Grade de atendimento Capacidade Transportadoras Veículos …" at bounding box center [784, 376] width 1568 height 751
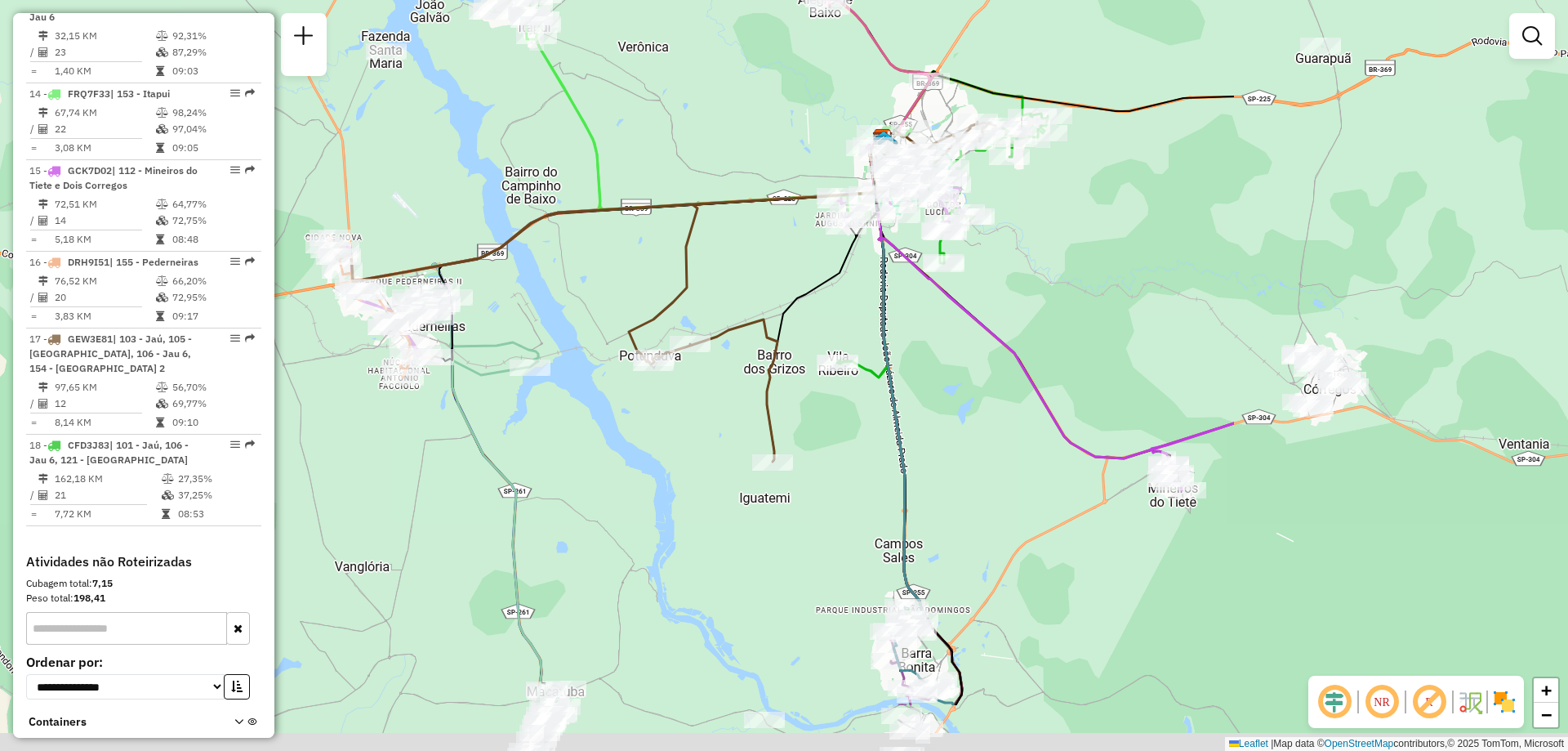
drag, startPoint x: 1212, startPoint y: 598, endPoint x: 749, endPoint y: 470, distance: 480.4
click at [708, 465] on div "Janela de atendimento Grade de atendimento Capacidade Transportadoras Veículos …" at bounding box center [784, 376] width 1568 height 751
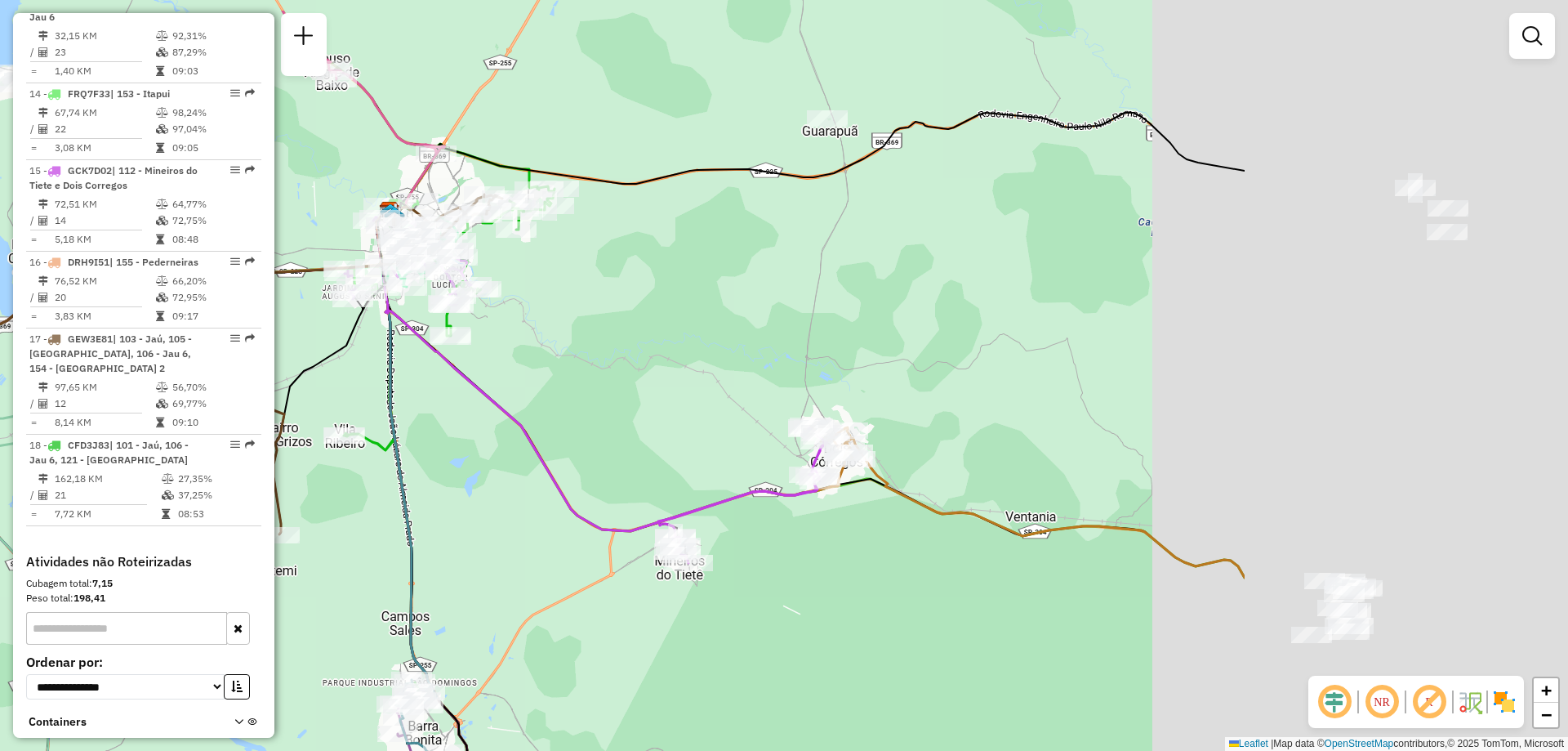
drag, startPoint x: 1179, startPoint y: 141, endPoint x: 623, endPoint y: 219, distance: 561.4
click at [624, 219] on div "Janela de atendimento Grade de atendimento Capacidade Transportadoras Veículos …" at bounding box center [784, 376] width 1568 height 751
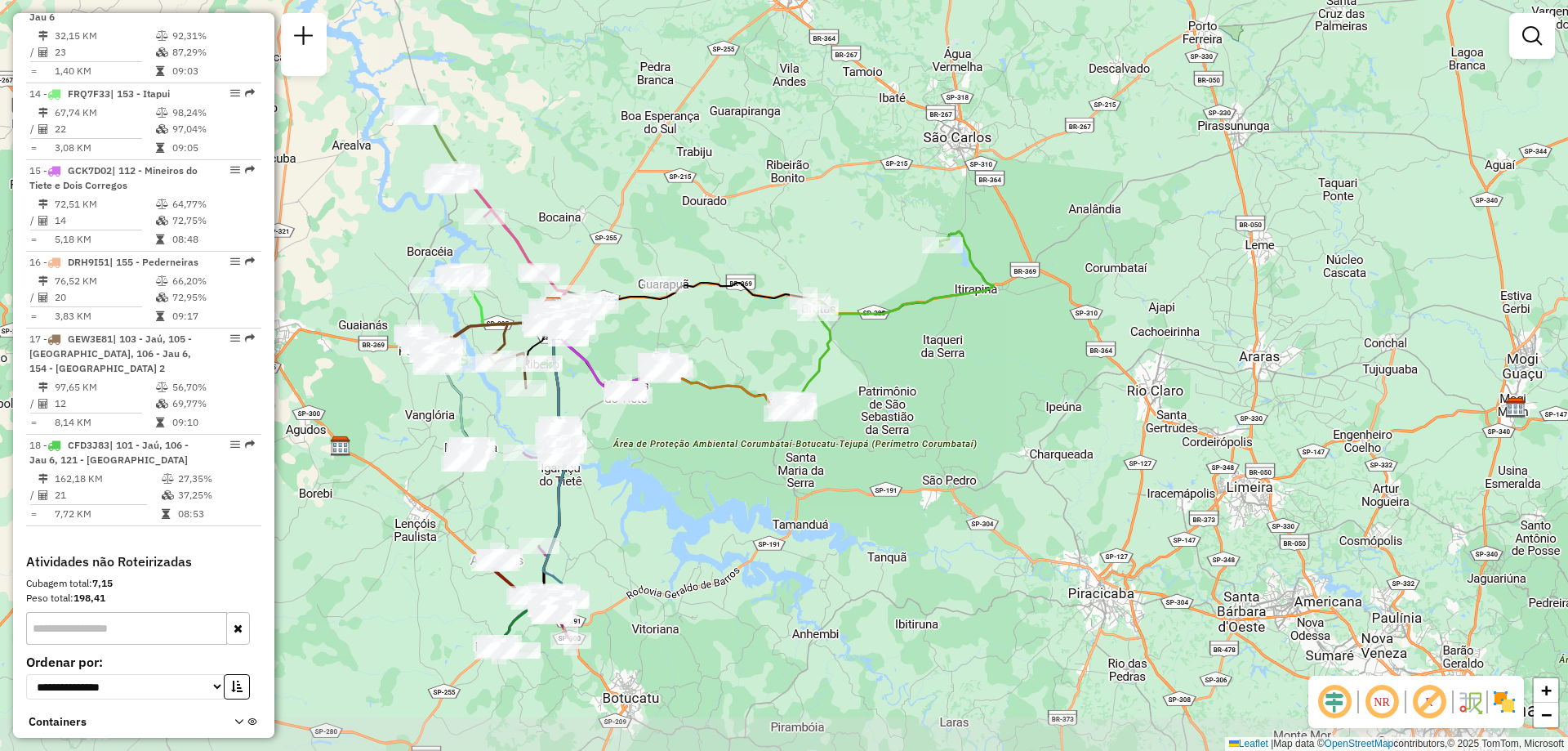
drag, startPoint x: 891, startPoint y: 554, endPoint x: 981, endPoint y: 384, distance: 192.4
click at [981, 384] on div "Janela de atendimento Grade de atendimento Capacidade Transportadoras Veículos …" at bounding box center [784, 376] width 1568 height 751
